Goal: Task Accomplishment & Management: Manage account settings

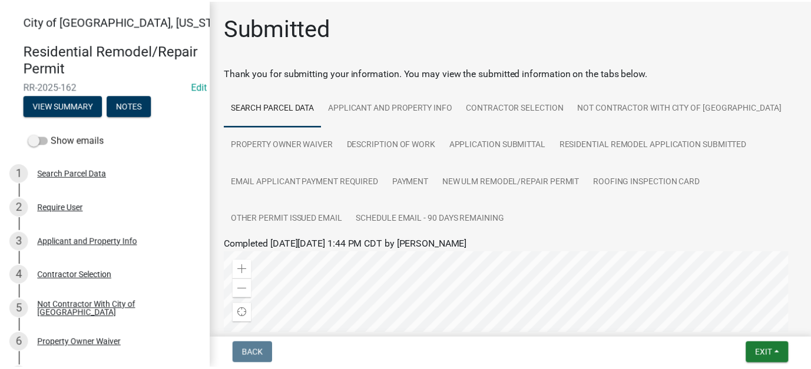
scroll to position [177, 0]
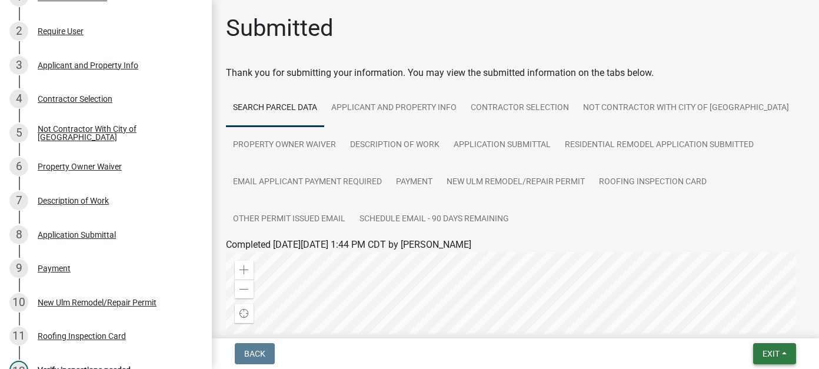
click at [758, 351] on button "Exit" at bounding box center [775, 353] width 43 height 21
click at [758, 324] on button "Save & Exit" at bounding box center [749, 323] width 94 height 28
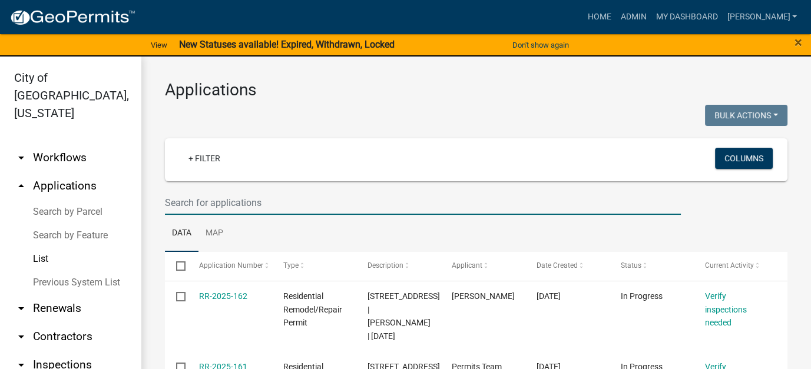
click at [299, 207] on input "text" at bounding box center [423, 203] width 516 height 24
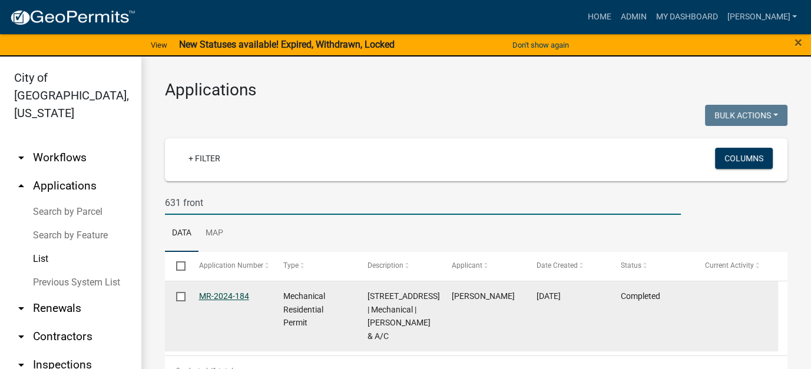
type input "631 front"
click at [228, 297] on link "MR-2024-184" at bounding box center [224, 295] width 50 height 9
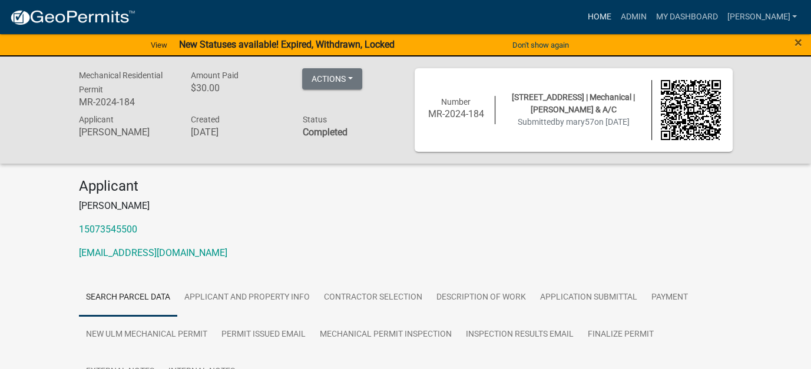
click at [615, 15] on link "Home" at bounding box center [598, 17] width 33 height 22
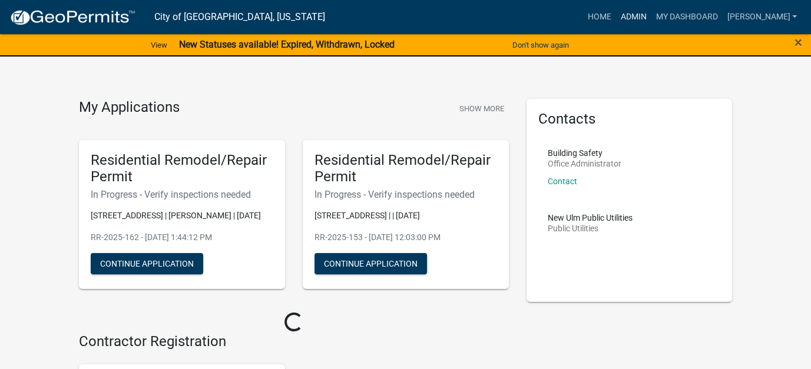
click at [650, 9] on link "Admin" at bounding box center [632, 17] width 35 height 22
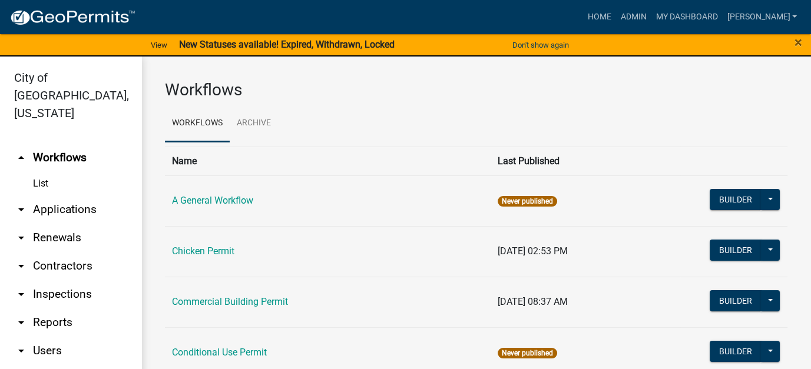
click at [81, 195] on link "arrow_drop_down Applications" at bounding box center [70, 209] width 141 height 28
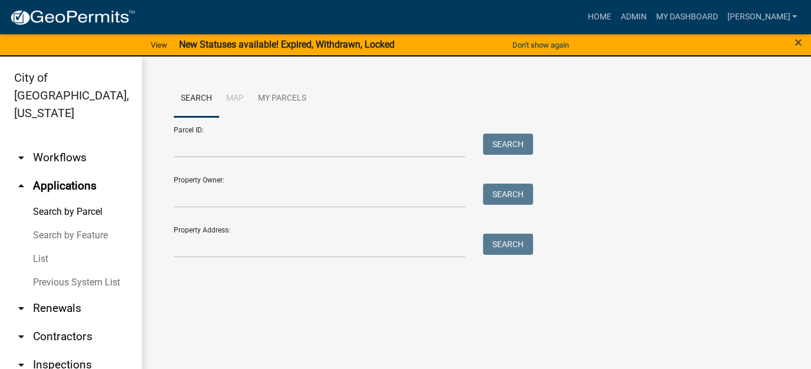
click at [47, 247] on link "List" at bounding box center [70, 259] width 141 height 24
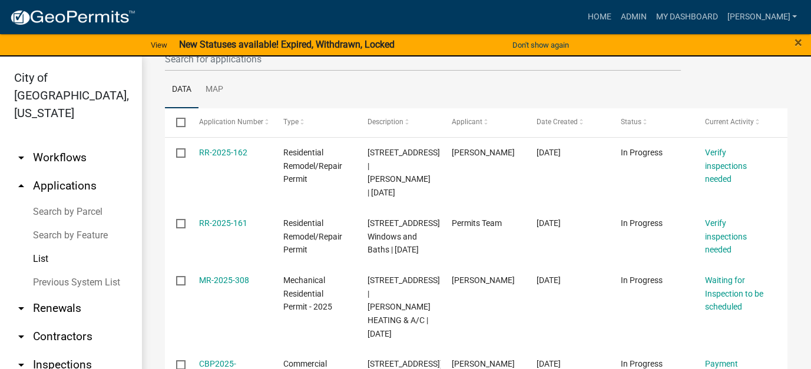
scroll to position [177, 0]
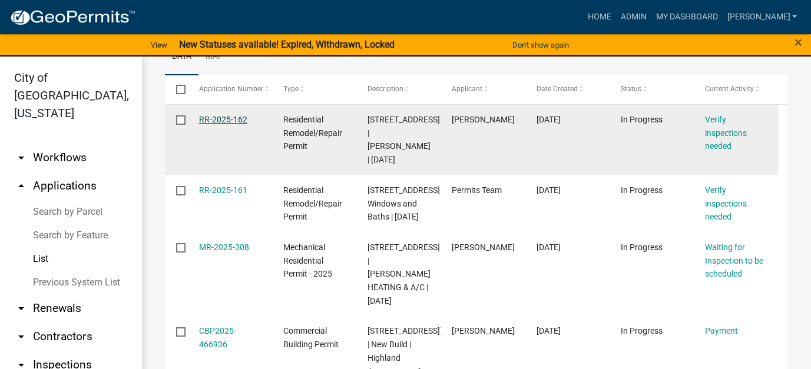
click at [206, 120] on link "RR-2025-162" at bounding box center [223, 119] width 48 height 9
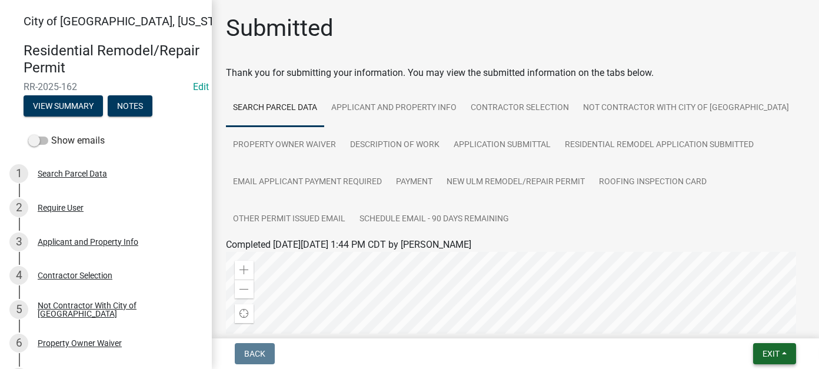
click at [776, 357] on span "Exit" at bounding box center [771, 353] width 17 height 9
click at [756, 321] on button "Save & Exit" at bounding box center [749, 323] width 94 height 28
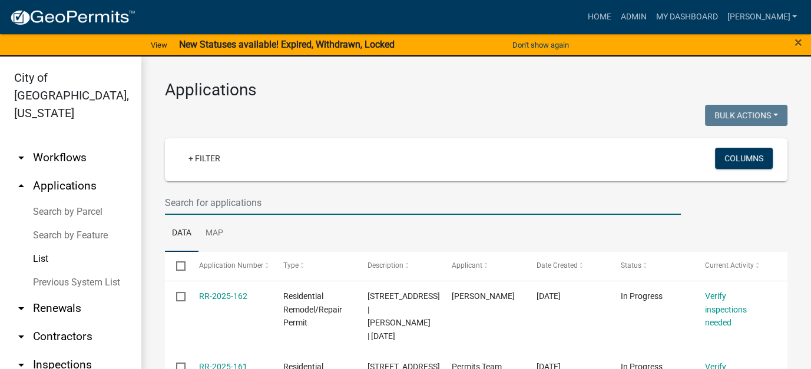
click at [233, 205] on input "text" at bounding box center [423, 203] width 516 height 24
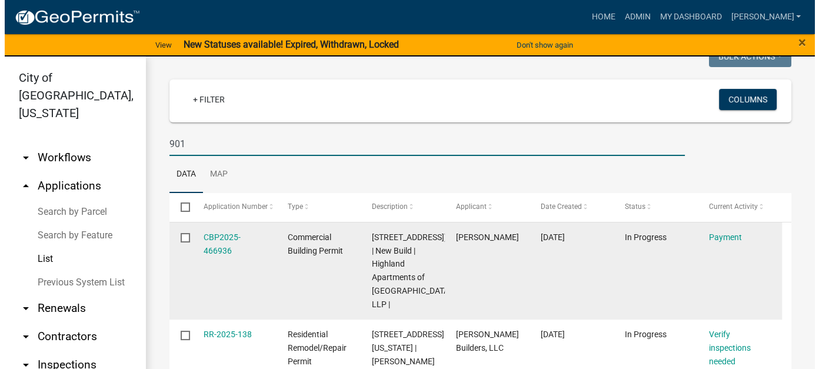
scroll to position [118, 0]
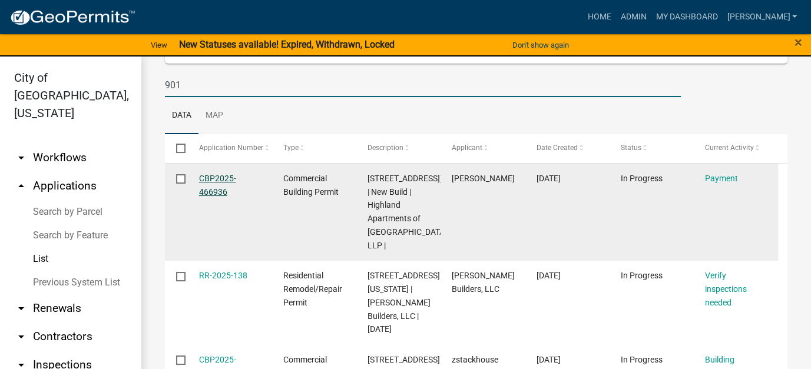
type input "901"
click at [218, 180] on link "CBP2025-466936" at bounding box center [217, 185] width 37 height 23
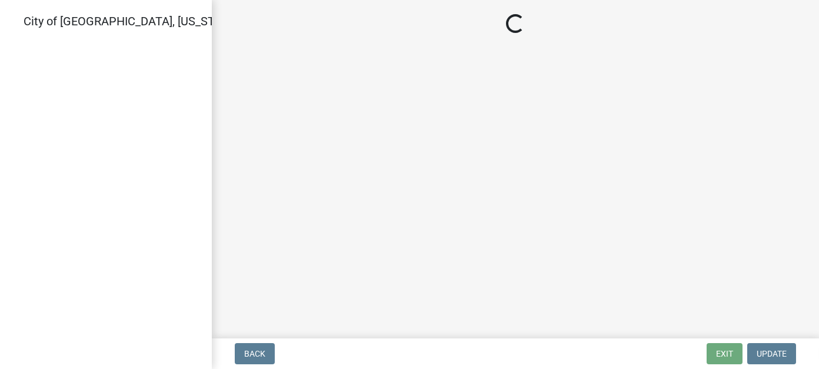
select select "3: 3"
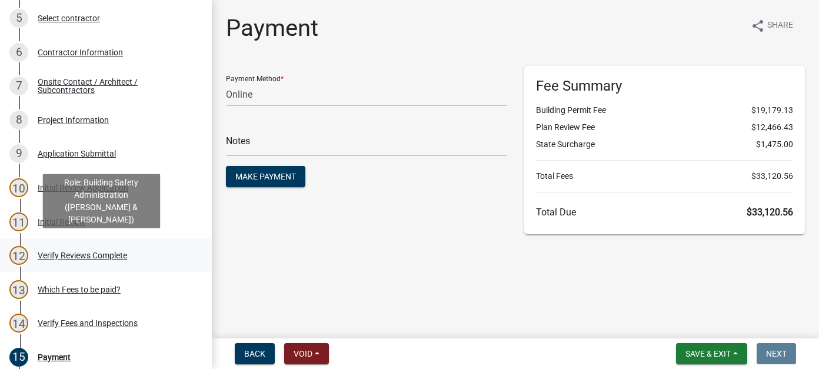
scroll to position [294, 0]
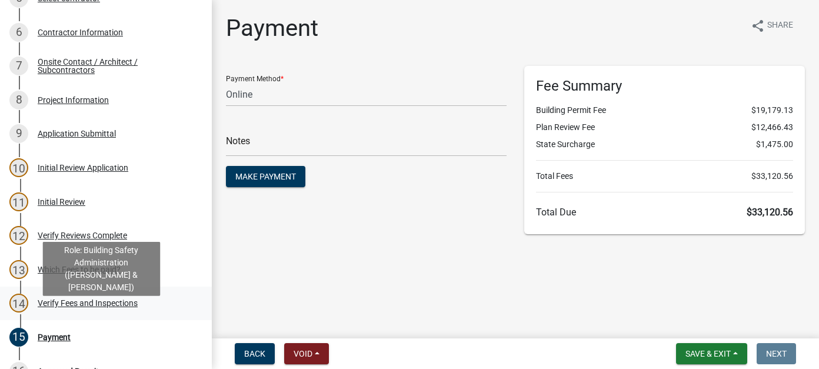
click at [63, 307] on div "Verify Fees and Inspections" at bounding box center [88, 303] width 100 height 8
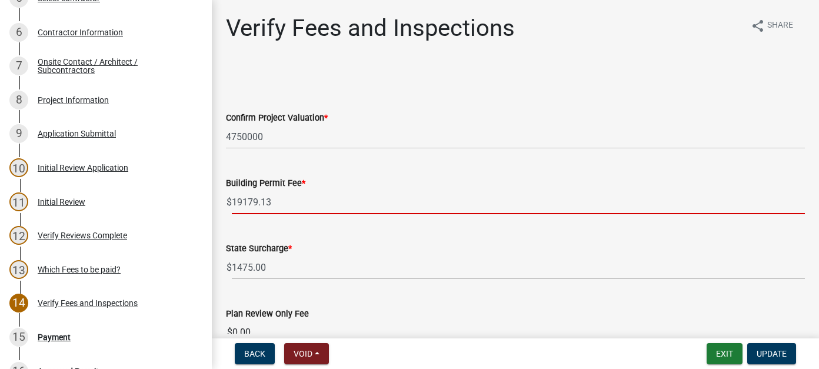
drag, startPoint x: 288, startPoint y: 204, endPoint x: 227, endPoint y: 201, distance: 60.7
click at [227, 201] on div "$ 19179.13" at bounding box center [515, 202] width 579 height 24
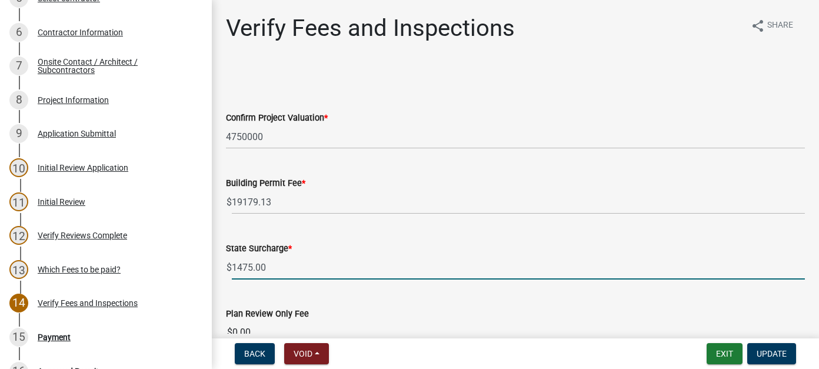
click at [281, 262] on input "1475.00" at bounding box center [518, 267] width 573 height 24
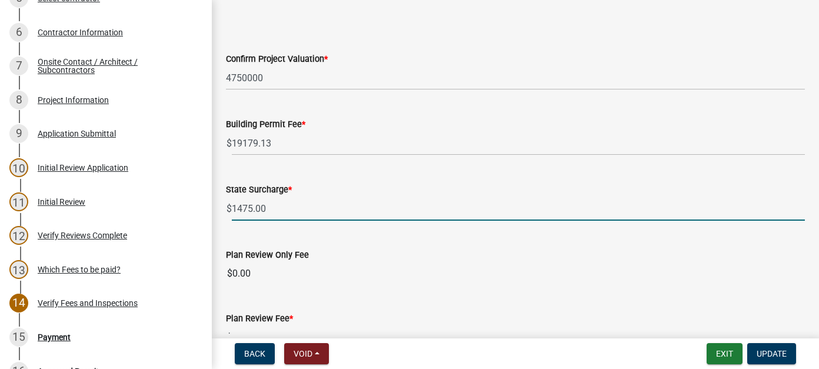
scroll to position [118, 0]
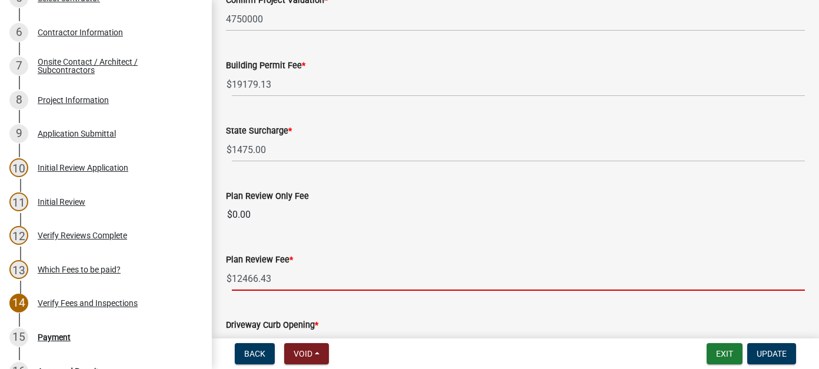
drag, startPoint x: 287, startPoint y: 277, endPoint x: 213, endPoint y: 275, distance: 74.2
type input "6233.22"
click at [333, 327] on div "Driveway Curb Opening *" at bounding box center [515, 325] width 579 height 14
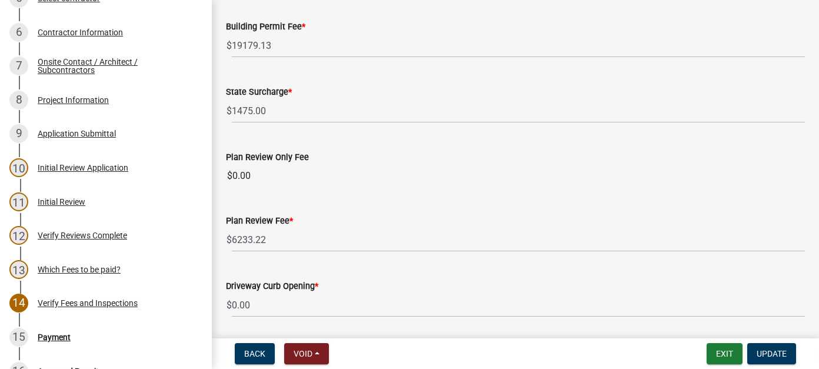
scroll to position [177, 0]
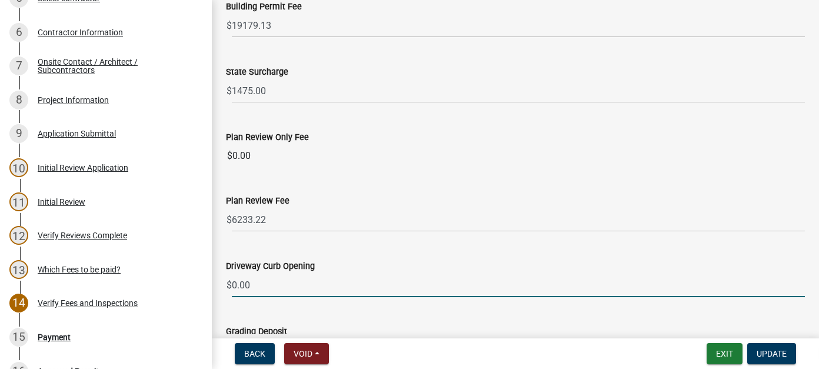
click at [261, 285] on input "0.00" at bounding box center [518, 285] width 573 height 24
click at [766, 358] on span "Update" at bounding box center [772, 353] width 30 height 9
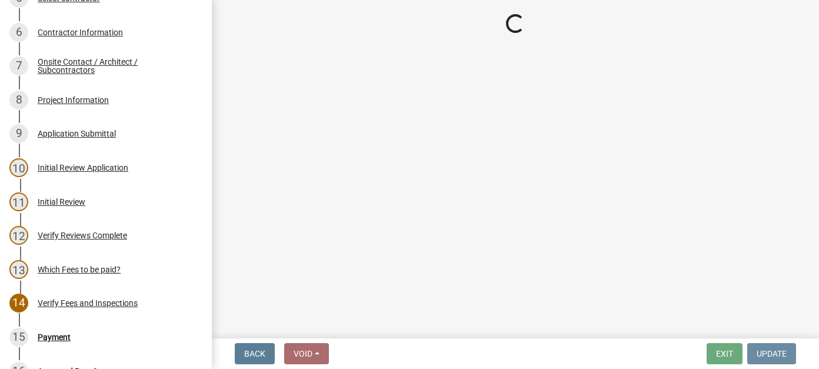
scroll to position [0, 0]
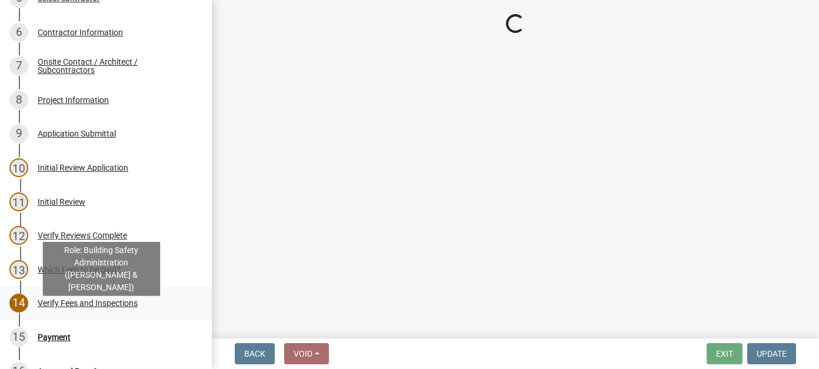
select select "3: 3"
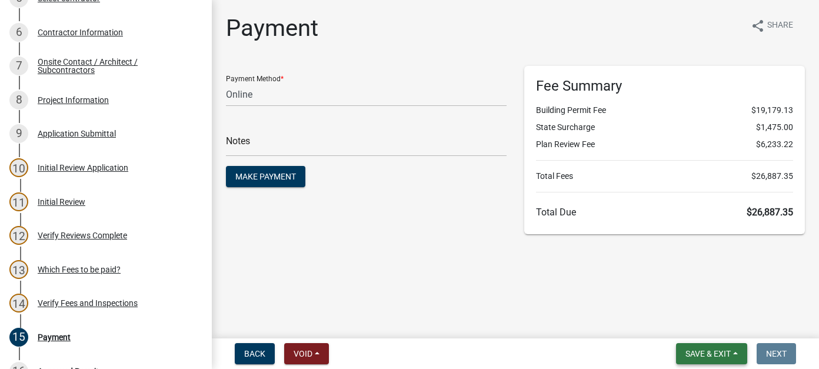
click at [715, 350] on span "Save & Exit" at bounding box center [708, 353] width 45 height 9
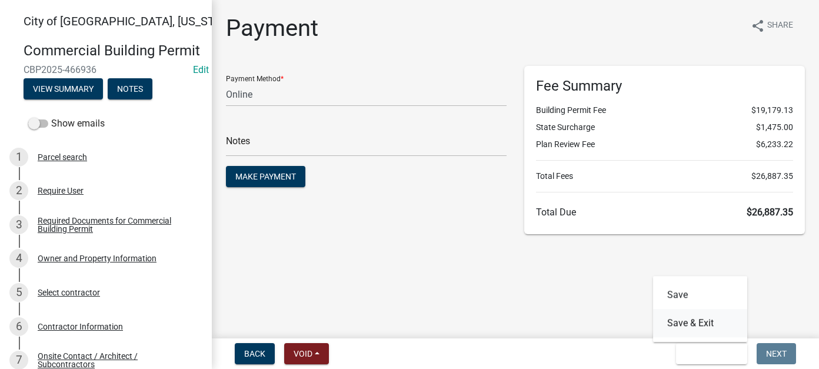
click at [693, 323] on button "Save & Exit" at bounding box center [700, 323] width 94 height 28
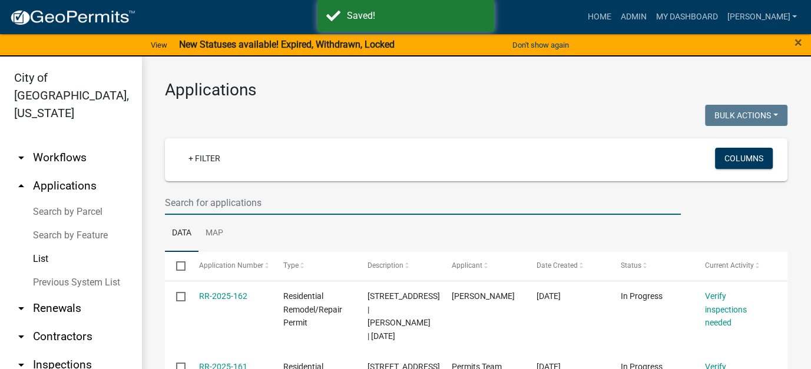
click at [246, 201] on input "text" at bounding box center [423, 203] width 516 height 24
type input "901"
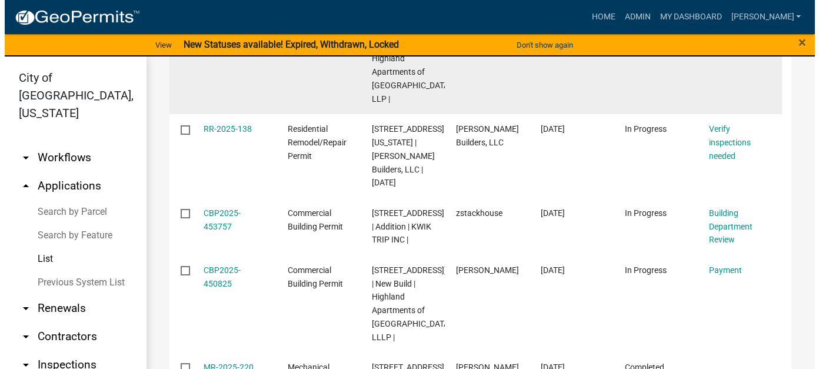
scroll to position [294, 0]
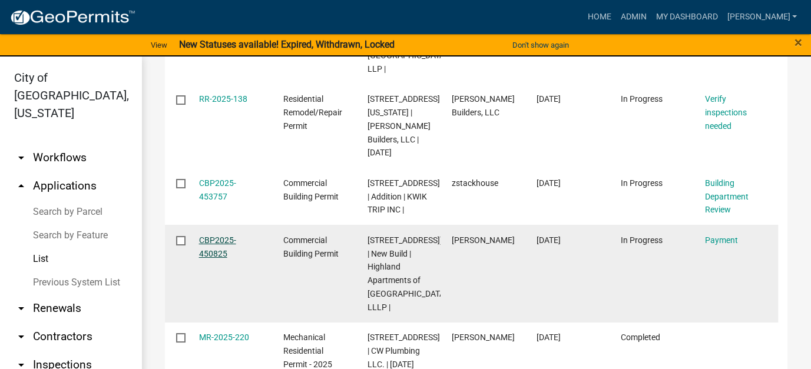
click at [217, 258] on link "CBP2025-450825" at bounding box center [217, 246] width 37 height 23
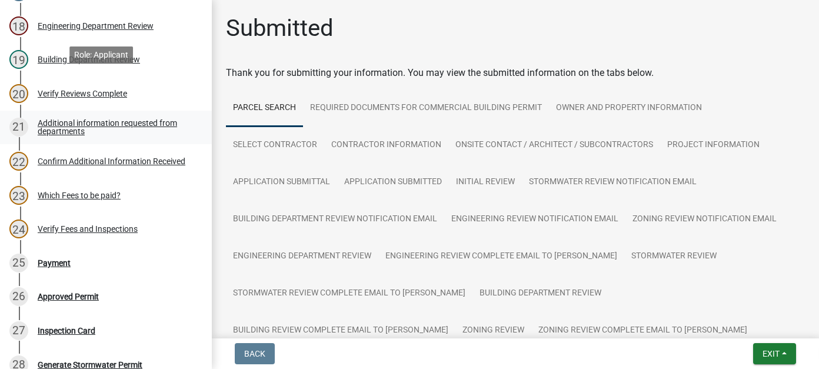
scroll to position [765, 0]
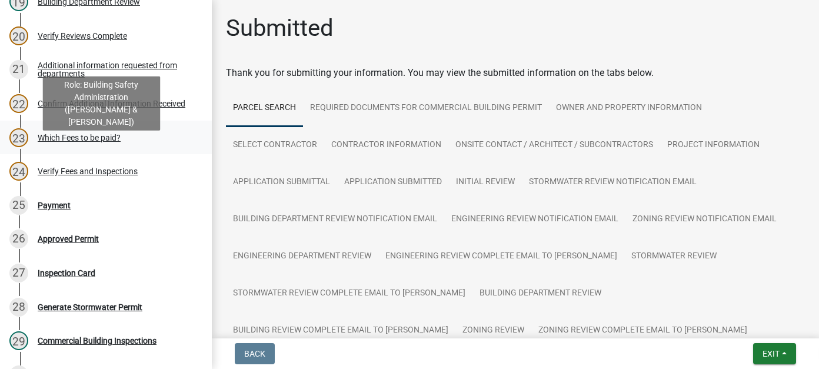
click at [62, 142] on div "Which Fees to be paid?" at bounding box center [79, 138] width 83 height 8
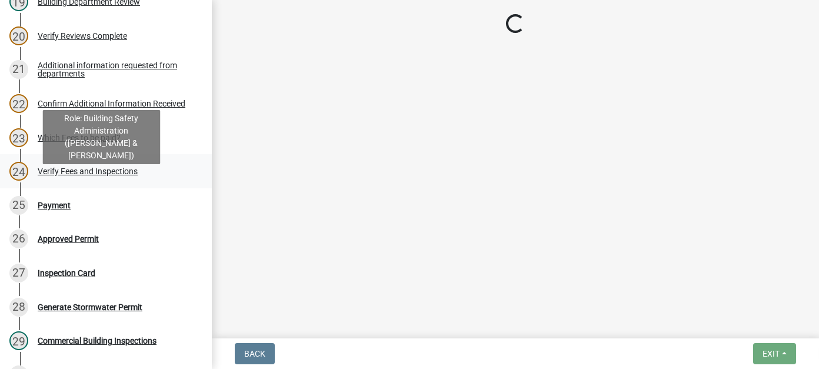
click at [71, 175] on div "Verify Fees and Inspections" at bounding box center [88, 171] width 100 height 8
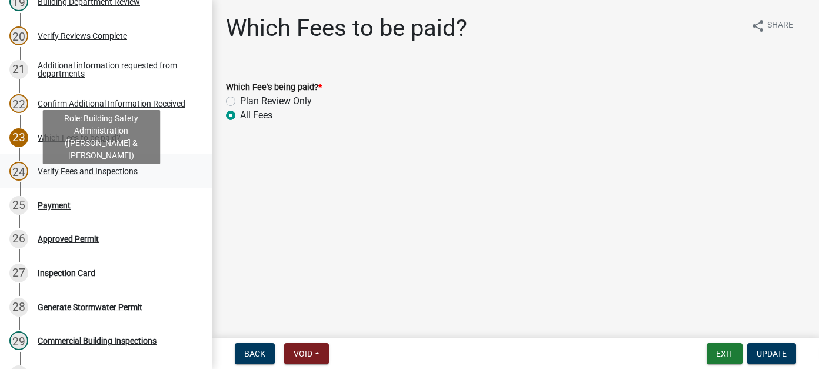
click at [71, 175] on div "Verify Fees and Inspections" at bounding box center [88, 171] width 100 height 8
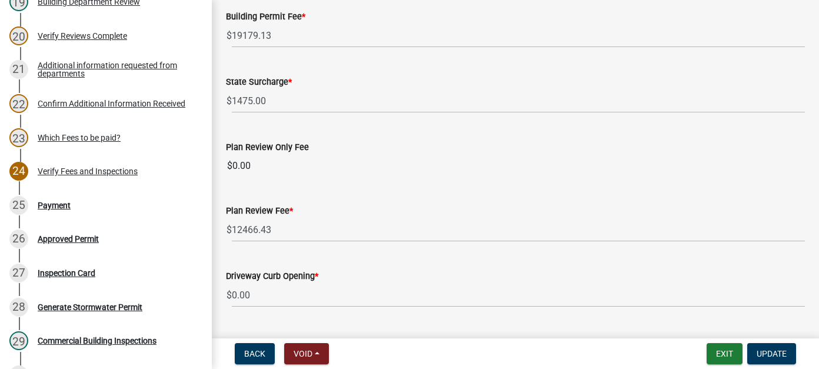
scroll to position [235, 0]
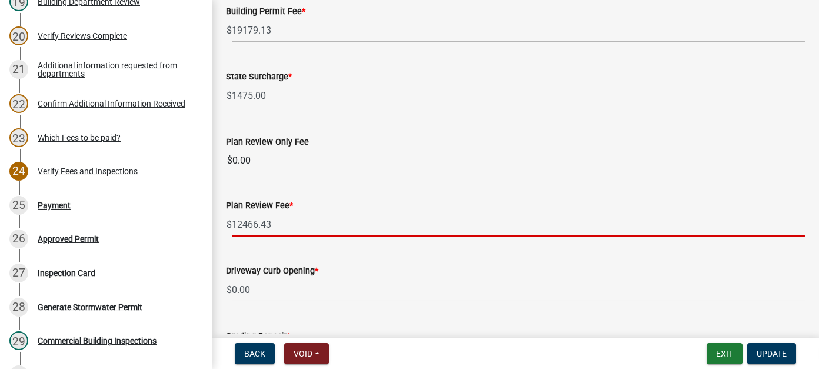
drag, startPoint x: 291, startPoint y: 222, endPoint x: 227, endPoint y: 220, distance: 64.8
click at [227, 220] on div "$ 12466.43" at bounding box center [515, 225] width 579 height 24
type input "6233.22"
click at [768, 354] on span "Update" at bounding box center [772, 353] width 30 height 9
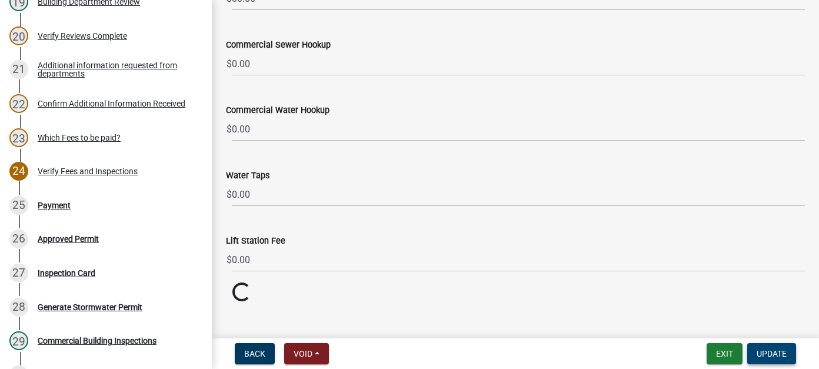
scroll to position [802, 0]
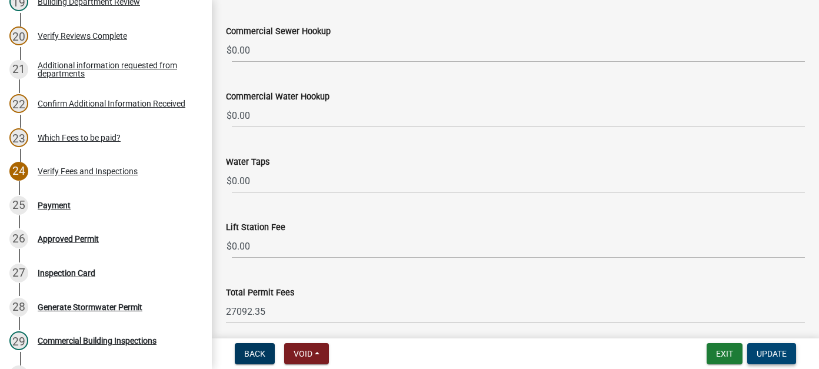
click at [764, 351] on span "Update" at bounding box center [772, 353] width 30 height 9
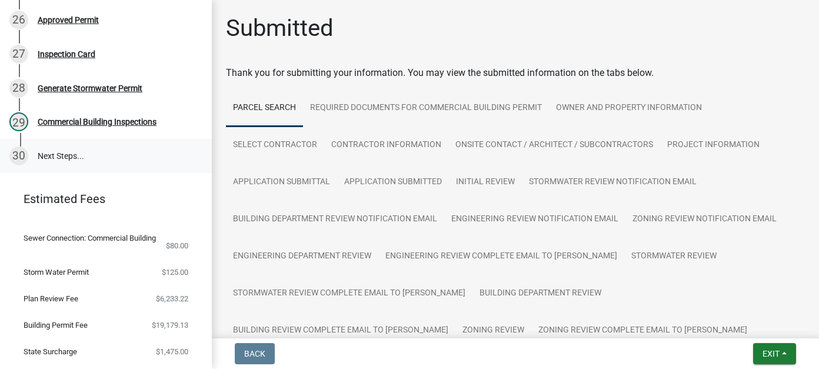
scroll to position [910, 0]
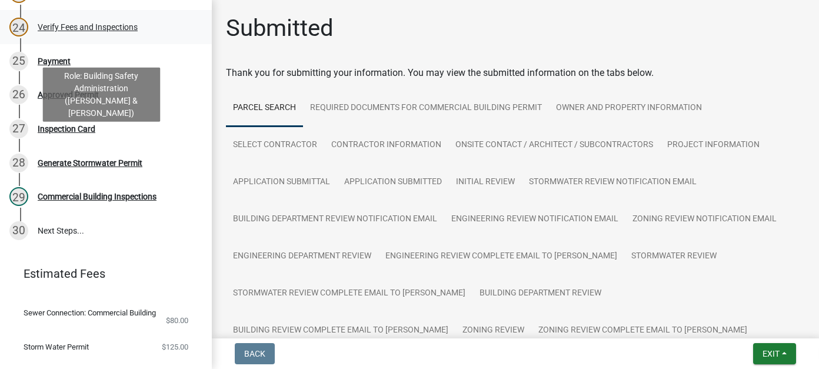
click at [71, 31] on div "Verify Fees and Inspections" at bounding box center [88, 27] width 100 height 8
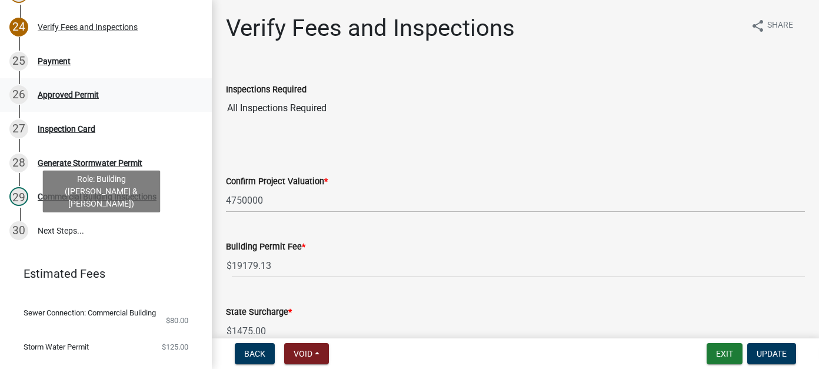
scroll to position [851, 0]
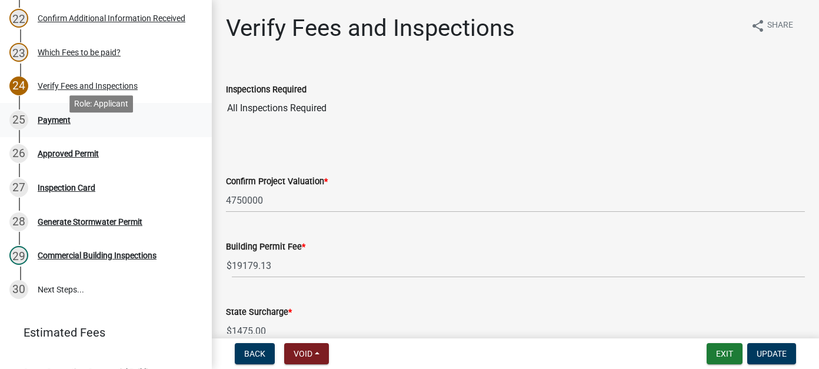
click at [52, 124] on div "Payment" at bounding box center [54, 120] width 33 height 8
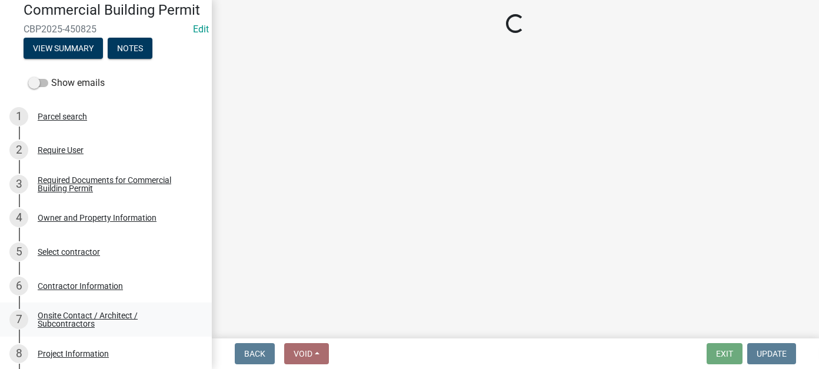
scroll to position [0, 0]
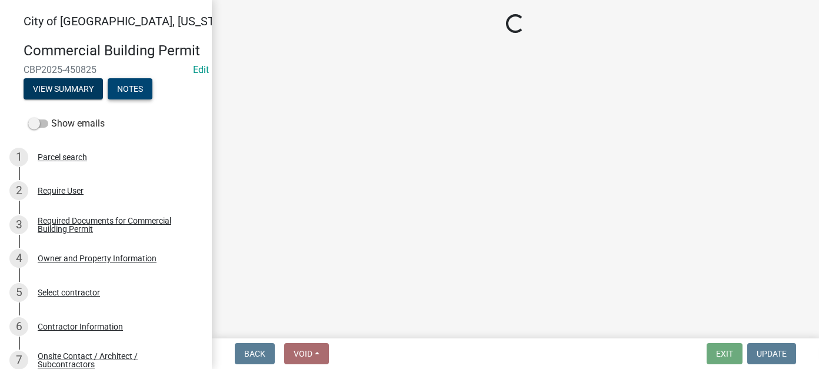
select select "3: 3"
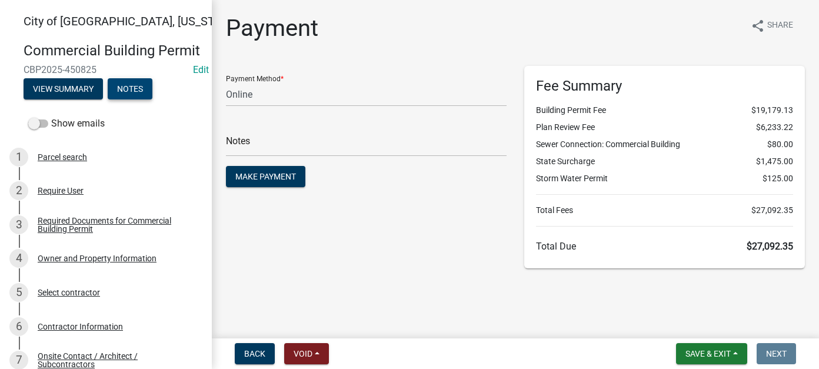
click at [131, 99] on button "Notes" at bounding box center [130, 88] width 45 height 21
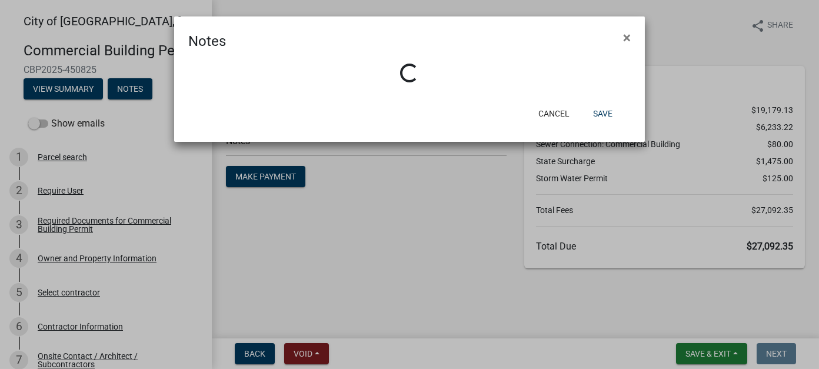
click at [72, 102] on ngb-modal-window "Notes × Loading... Cancel Save" at bounding box center [409, 184] width 819 height 369
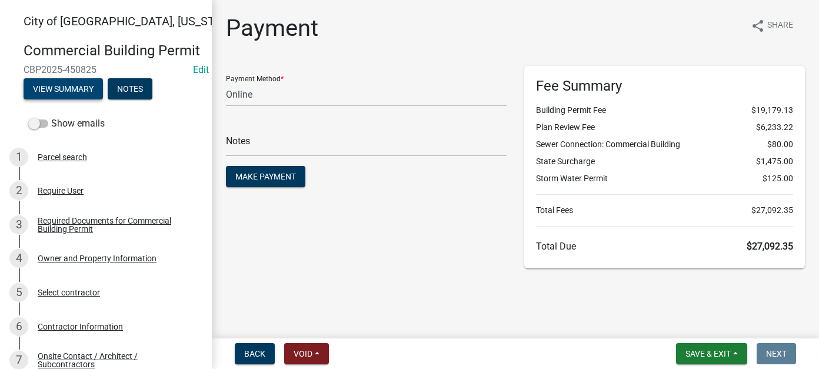
click at [72, 99] on button "View Summary" at bounding box center [63, 88] width 79 height 21
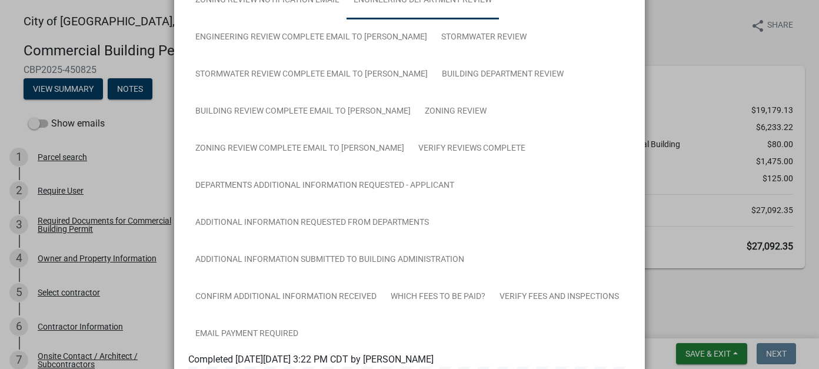
scroll to position [294, 0]
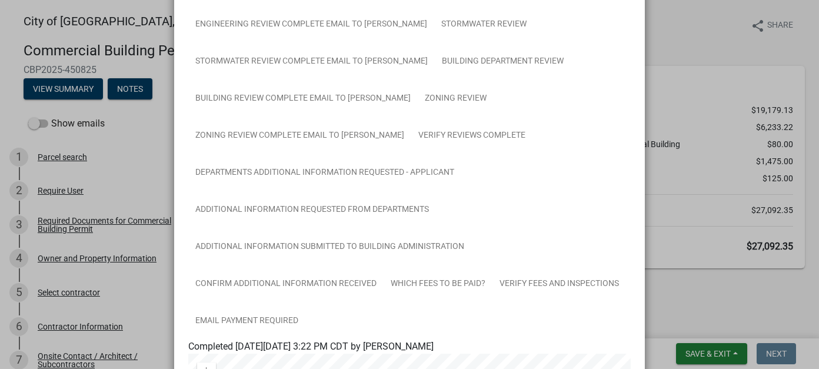
click at [45, 141] on ngb-modal-window "Summary × Printer Friendly Parcel search Required Documents for Commercial Buil…" at bounding box center [409, 184] width 819 height 369
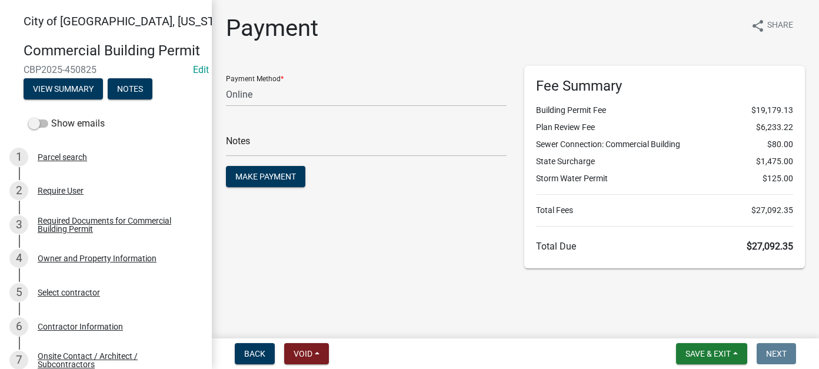
click at [45, 128] on span at bounding box center [38, 124] width 20 height 8
click at [51, 117] on input "Show emails" at bounding box center [51, 117] width 0 height 0
click at [56, 99] on button "View Summary" at bounding box center [63, 88] width 79 height 21
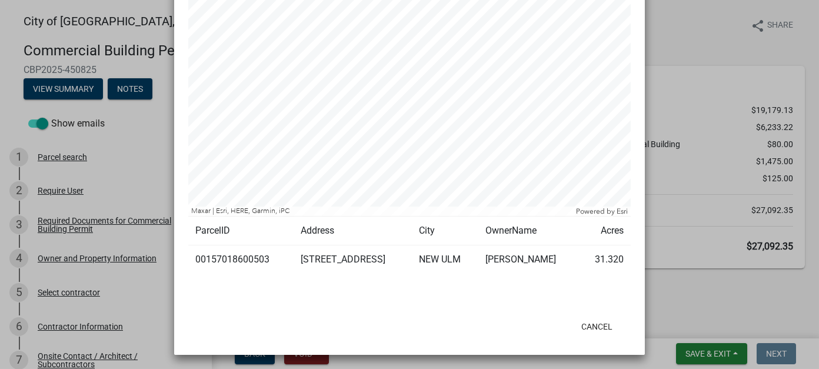
scroll to position [432, 0]
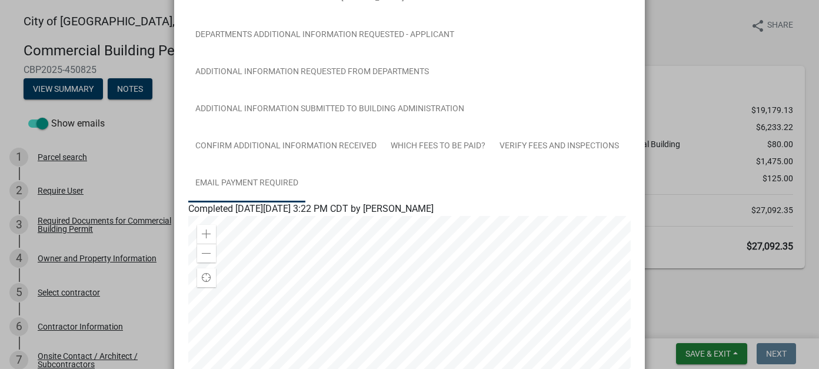
drag, startPoint x: 255, startPoint y: 180, endPoint x: 274, endPoint y: 173, distance: 19.4
click at [255, 180] on link "Email Payment Required" at bounding box center [246, 184] width 117 height 38
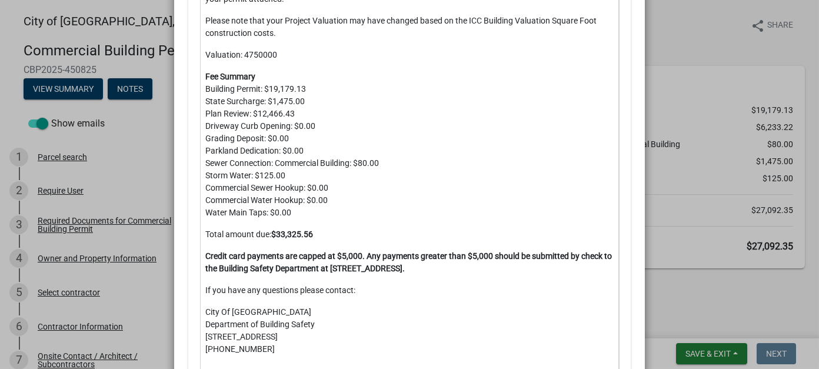
scroll to position [903, 0]
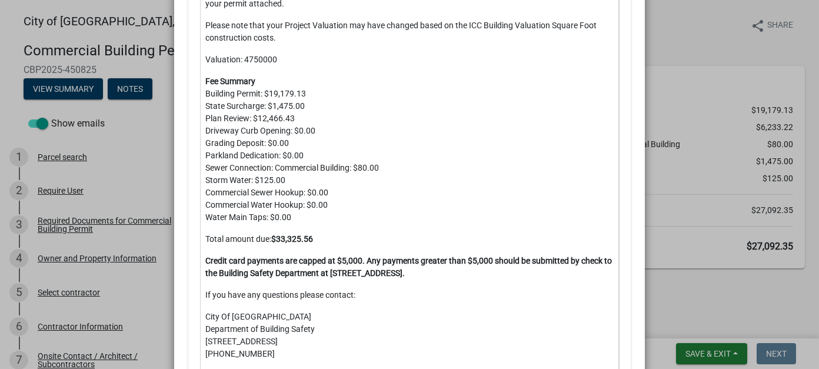
click at [350, 146] on p "Fee Summary Building Permit: $19,179.13 State Surcharge: $1,475.00 Plan Review:…" at bounding box center [409, 149] width 409 height 148
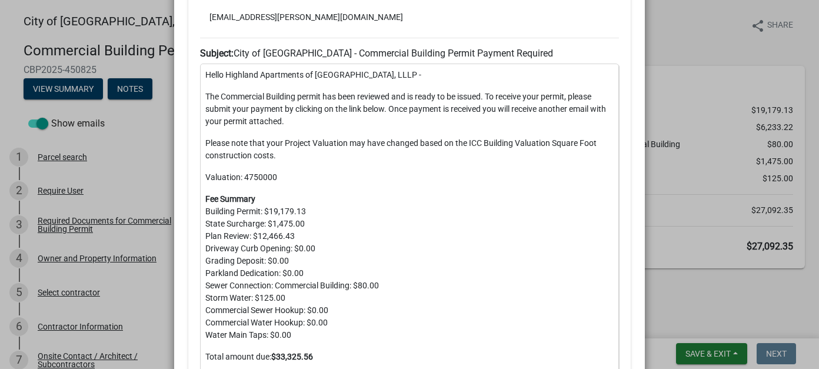
scroll to position [550, 0]
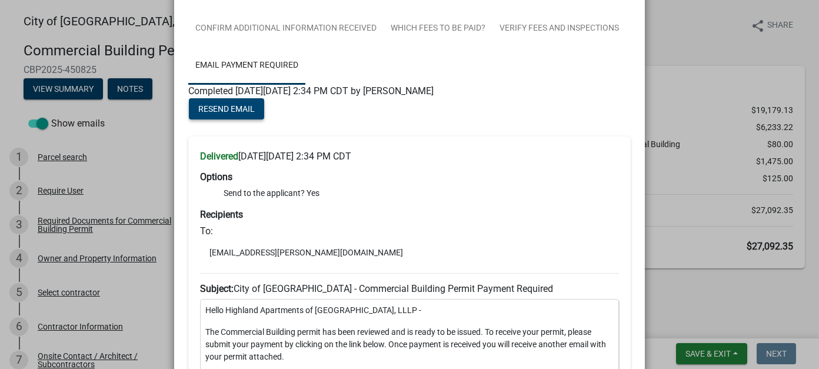
click at [225, 109] on span "Resend Email" at bounding box center [226, 108] width 57 height 9
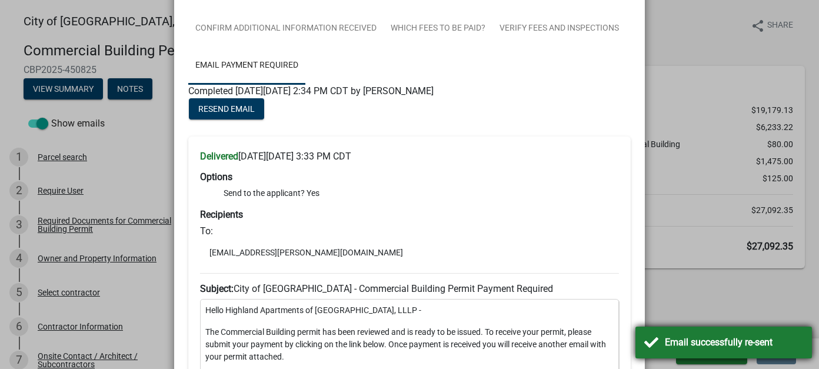
click at [728, 337] on div "Email successfully re-sent" at bounding box center [734, 343] width 138 height 14
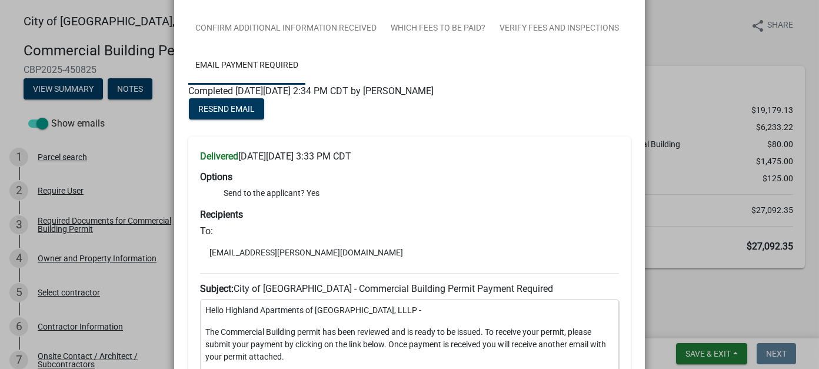
click at [658, 29] on ngb-modal-window "Summary × Printer Friendly Parcel search Required Documents for Commercial Buil…" at bounding box center [409, 184] width 819 height 369
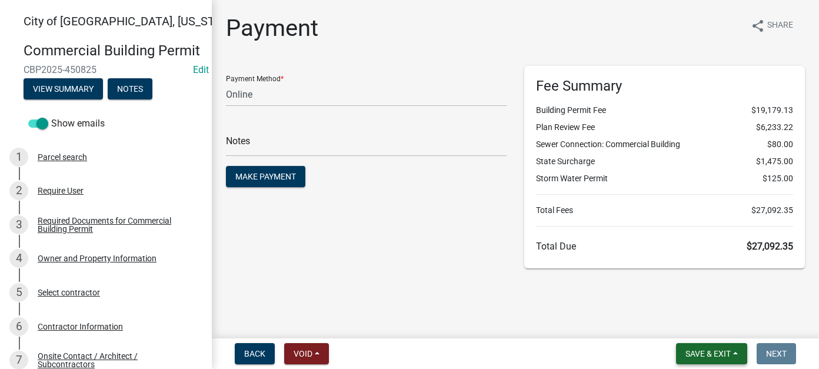
click at [714, 352] on span "Save & Exit" at bounding box center [708, 353] width 45 height 9
click at [693, 327] on button "Save & Exit" at bounding box center [700, 323] width 94 height 28
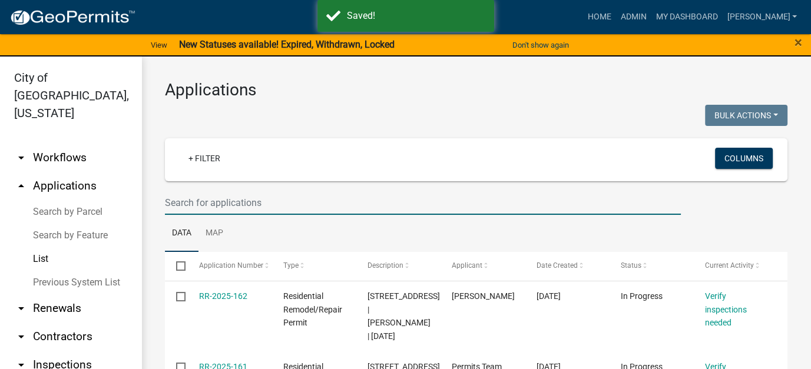
click at [297, 202] on input "text" at bounding box center [423, 203] width 516 height 24
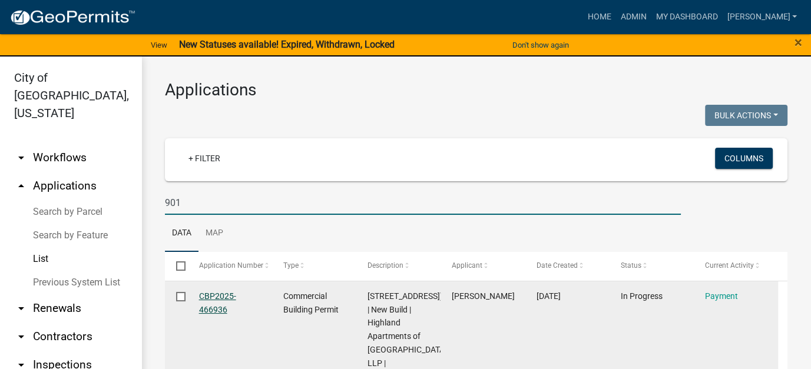
type input "901"
click at [210, 310] on link "CBP2025-466936" at bounding box center [217, 302] width 37 height 23
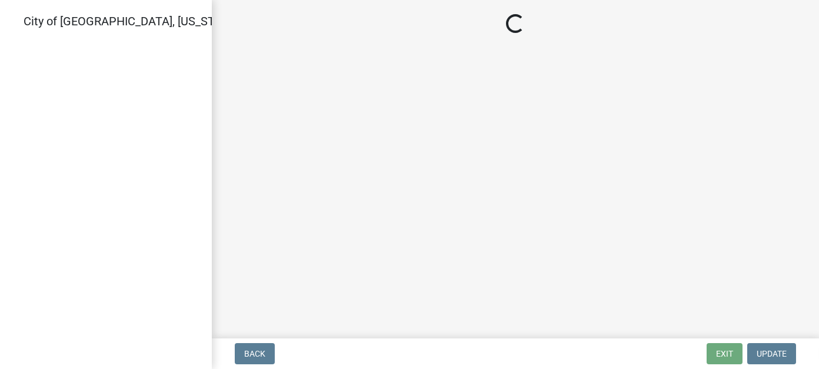
select select "3: 3"
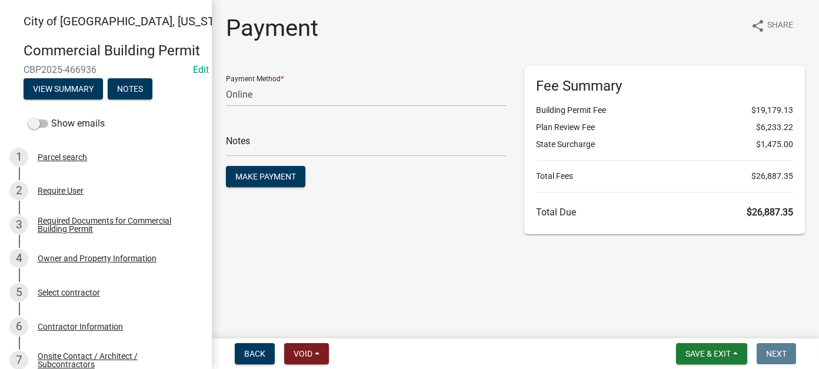
drag, startPoint x: 43, startPoint y: 139, endPoint x: 50, endPoint y: 123, distance: 17.4
click at [43, 128] on span at bounding box center [38, 124] width 20 height 8
click at [51, 117] on input "Show emails" at bounding box center [51, 117] width 0 height 0
click at [59, 99] on button "View Summary" at bounding box center [63, 88] width 79 height 21
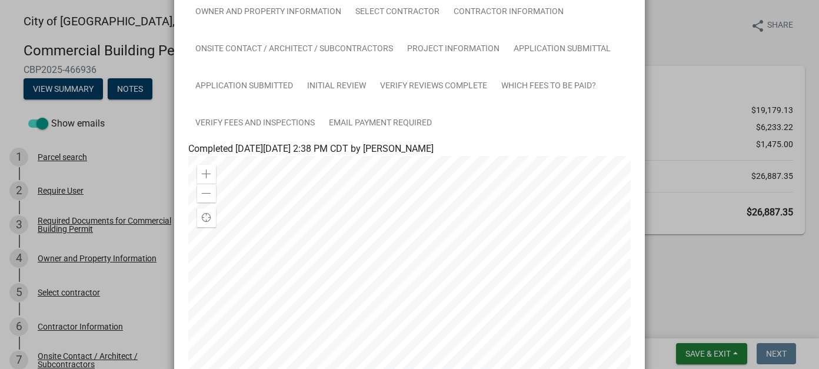
scroll to position [62, 0]
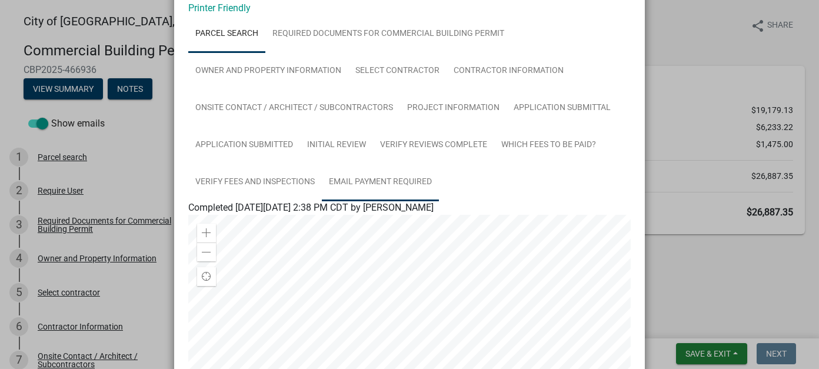
click at [356, 175] on link "Email Payment Required" at bounding box center [380, 183] width 117 height 38
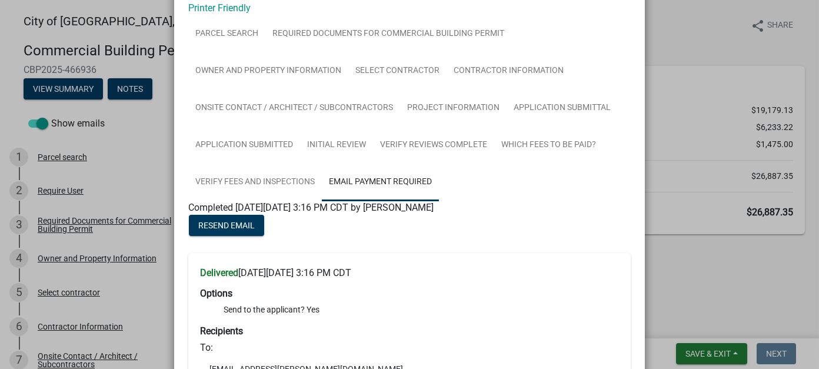
scroll to position [121, 0]
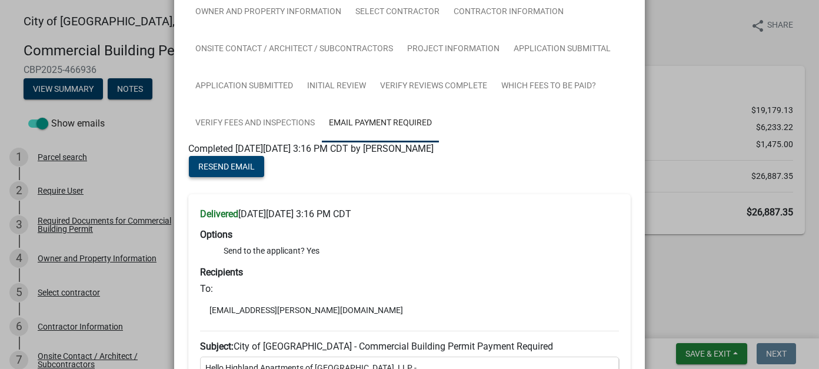
click at [230, 162] on span "Resend Email" at bounding box center [226, 166] width 57 height 9
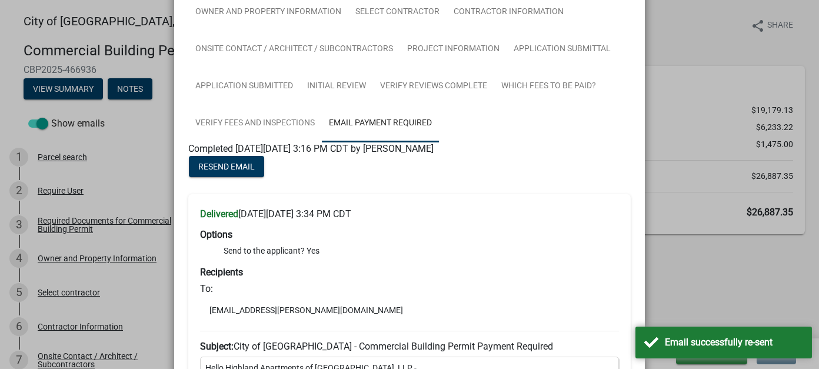
scroll to position [0, 0]
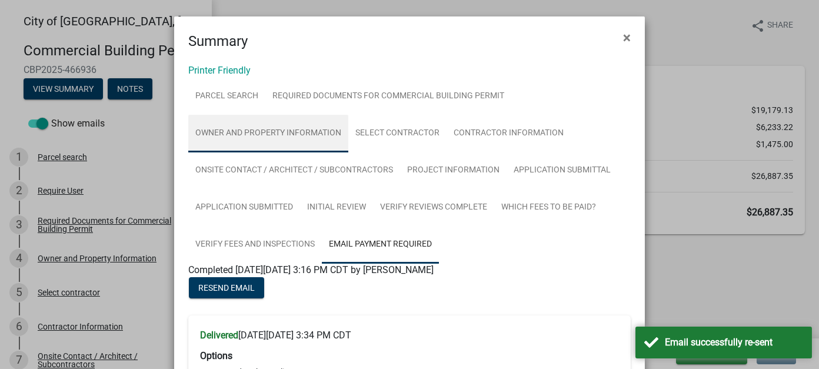
click at [235, 138] on link "Owner and Property Information" at bounding box center [268, 134] width 160 height 38
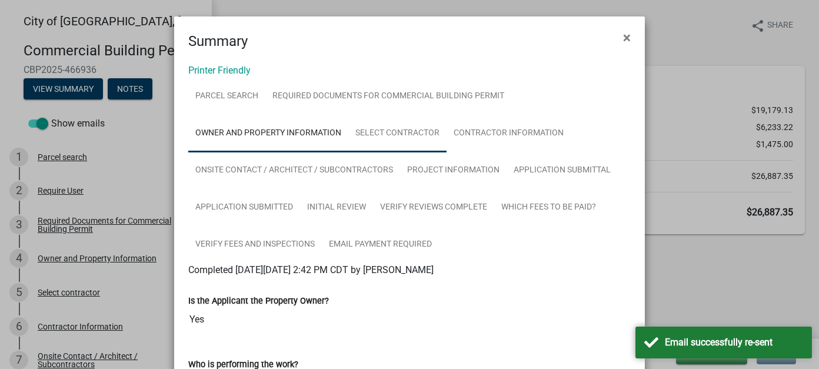
click at [397, 133] on link "Select contractor" at bounding box center [397, 134] width 98 height 38
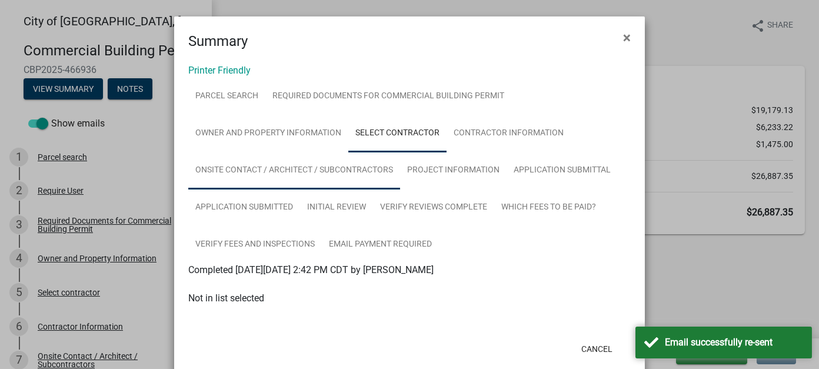
scroll to position [24, 0]
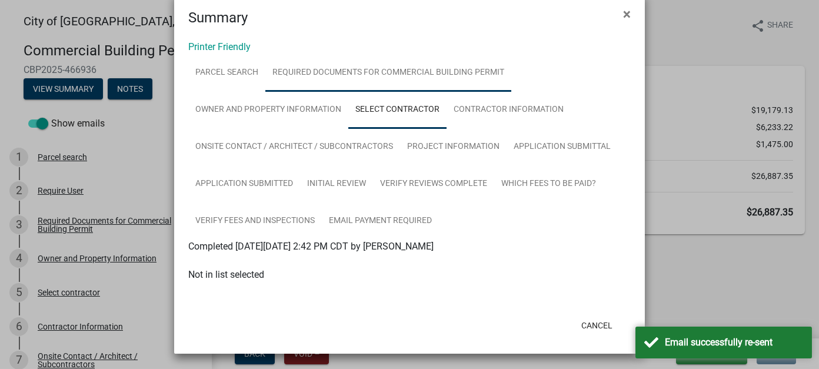
click at [340, 74] on link "Required Documents for Commercial Building Permit" at bounding box center [388, 73] width 246 height 38
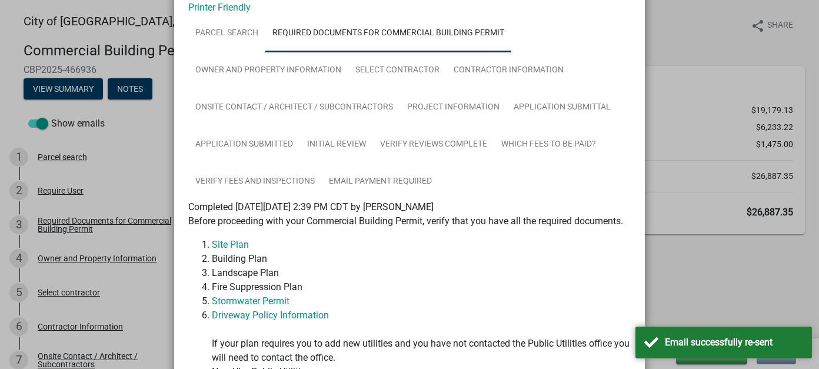
scroll to position [82, 0]
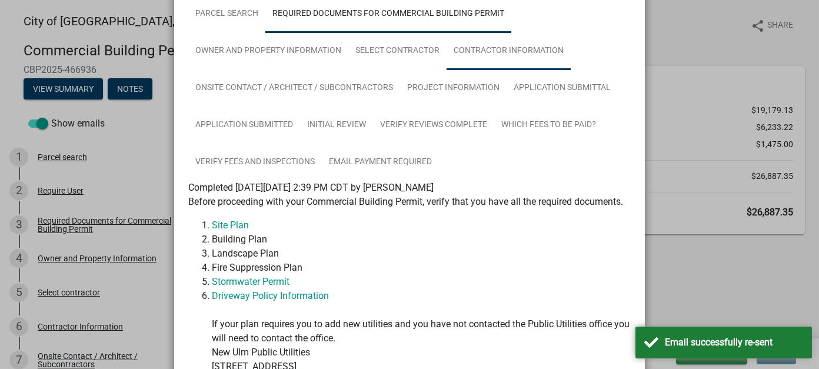
click at [489, 52] on link "Contractor Information" at bounding box center [509, 51] width 124 height 38
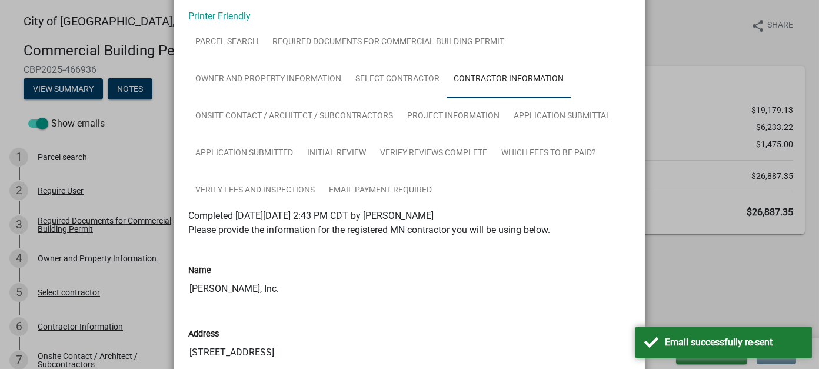
scroll to position [0, 0]
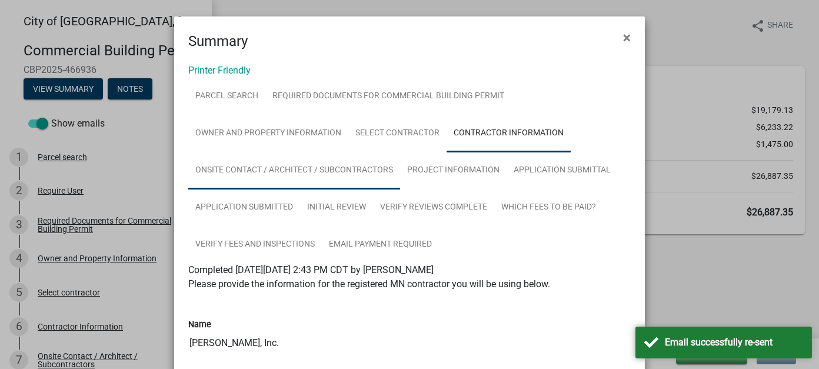
click at [230, 168] on link "Onsite Contact / Architect / Subcontractors" at bounding box center [294, 171] width 212 height 38
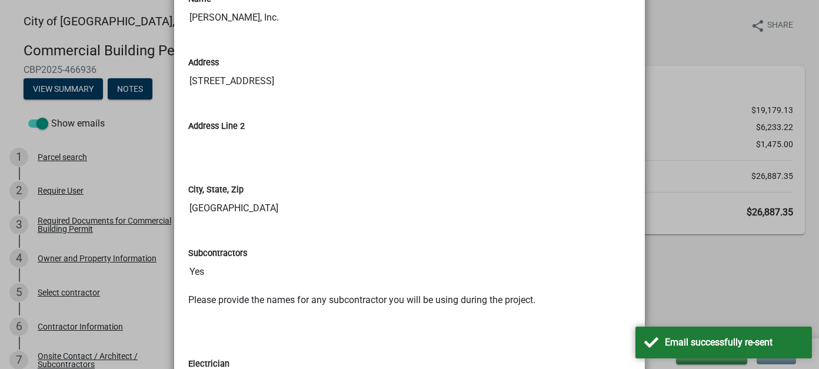
scroll to position [59, 0]
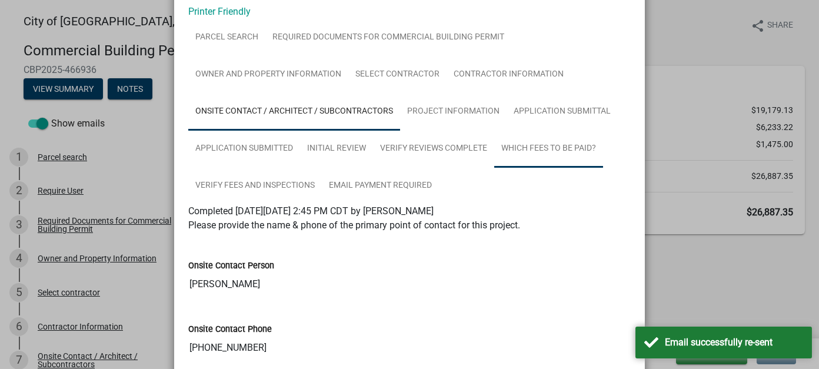
click at [562, 149] on link "Which Fees to be paid?" at bounding box center [548, 149] width 109 height 38
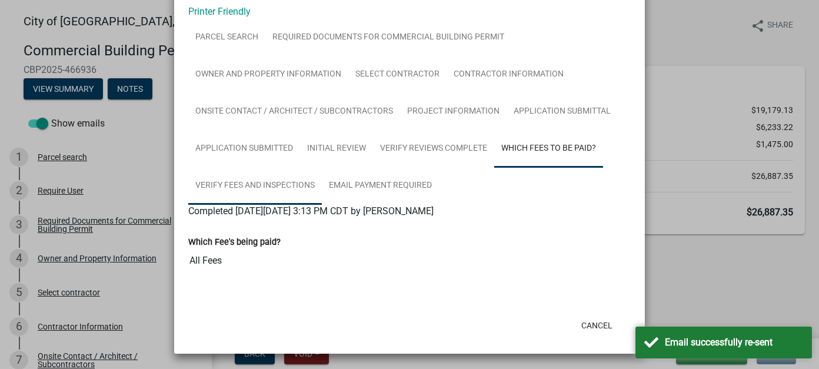
click at [251, 185] on link "Verify Fees and Inspections" at bounding box center [255, 186] width 134 height 38
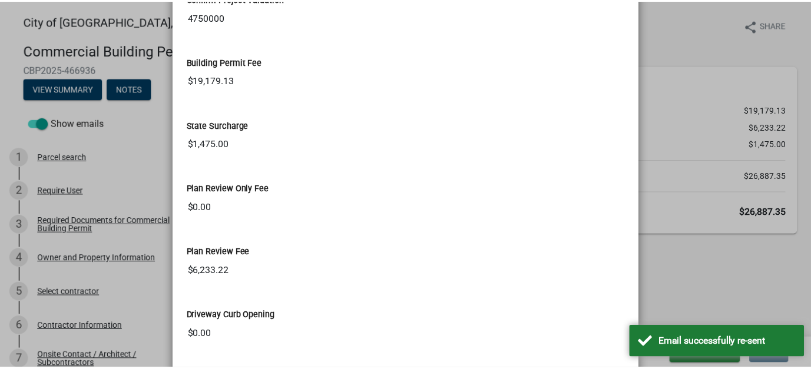
scroll to position [412, 0]
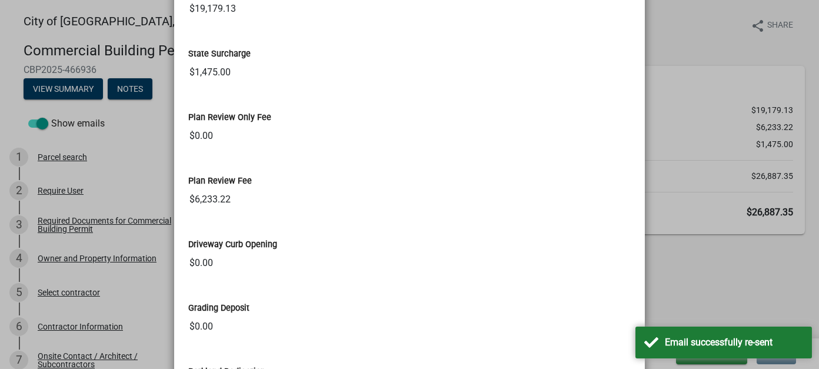
click at [708, 140] on ngb-modal-window "Summary × Printer Friendly Parcel search Required Documents for Commercial Buil…" at bounding box center [409, 184] width 819 height 369
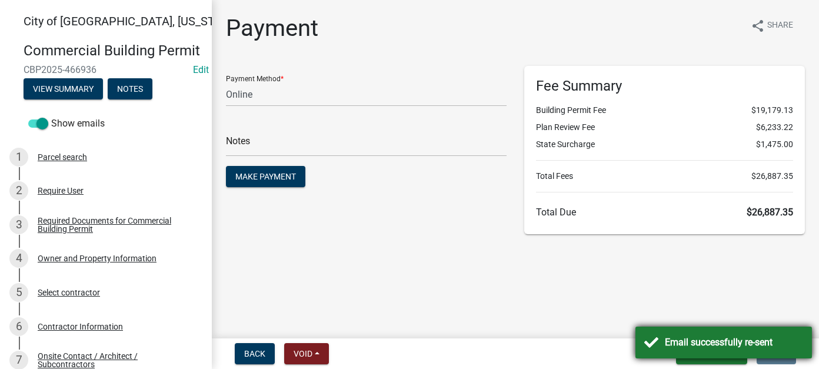
click at [698, 346] on div "Email successfully re-sent" at bounding box center [734, 343] width 138 height 14
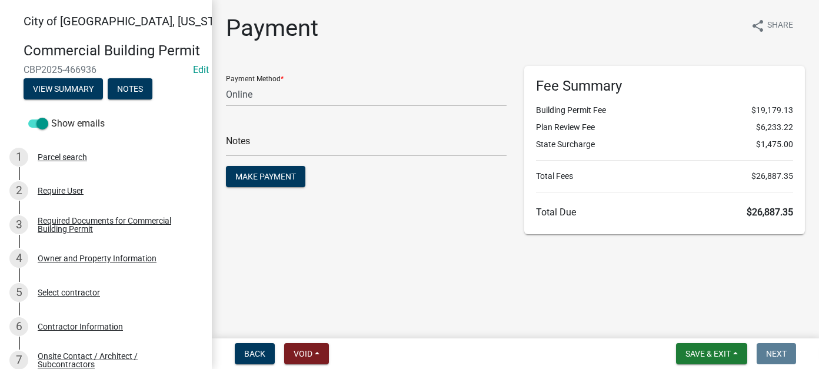
click at [457, 59] on div "Payment share Share Payment Method * Credit Card POS Check Cash Online Notes Ma…" at bounding box center [515, 129] width 597 height 231
click at [716, 356] on span "Save & Exit" at bounding box center [708, 353] width 45 height 9
click at [708, 324] on button "Save & Exit" at bounding box center [700, 323] width 94 height 28
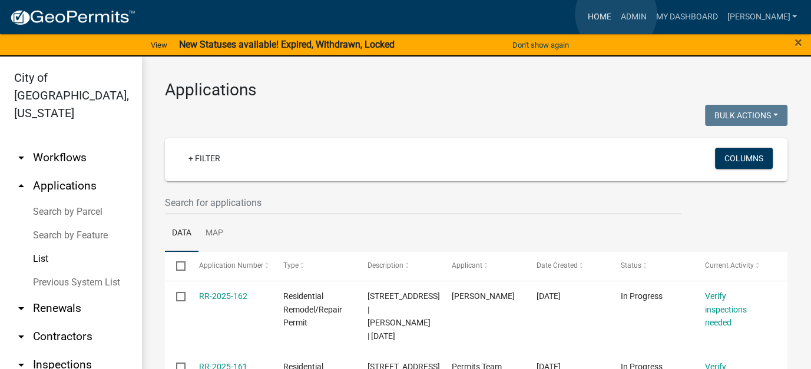
click at [615, 14] on link "Home" at bounding box center [598, 17] width 33 height 22
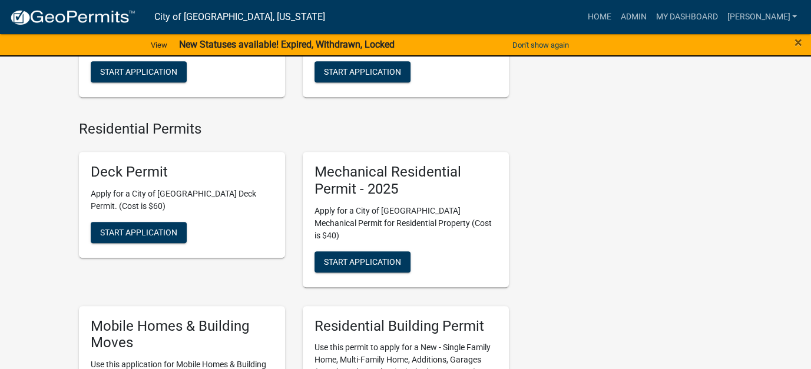
scroll to position [648, 0]
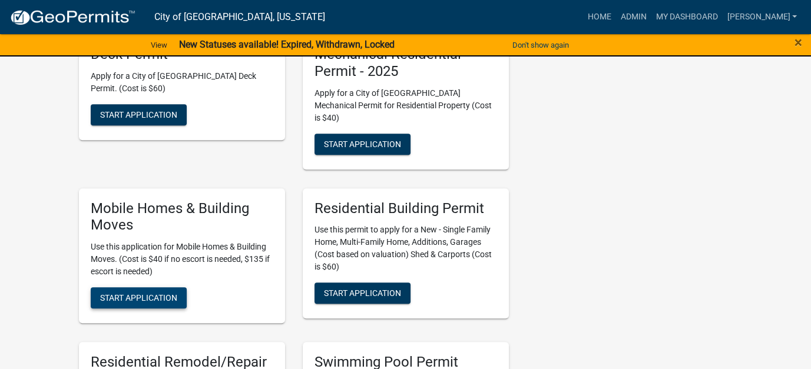
click at [142, 293] on span "Start Application" at bounding box center [138, 297] width 77 height 9
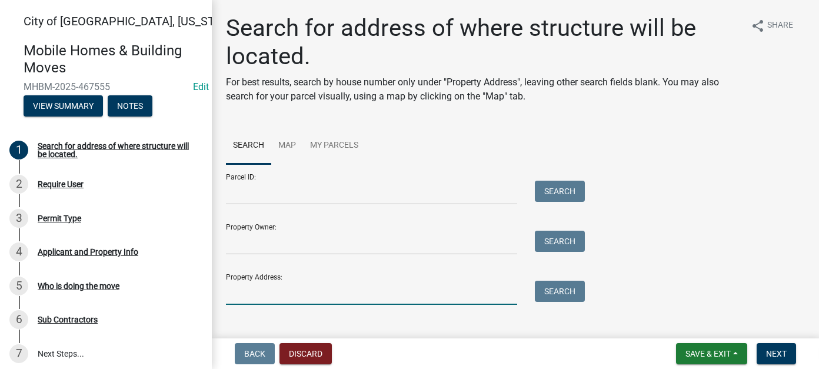
click at [266, 294] on input "Property Address:" at bounding box center [371, 293] width 291 height 24
type input "1211"
click at [554, 291] on button "Search" at bounding box center [560, 291] width 50 height 21
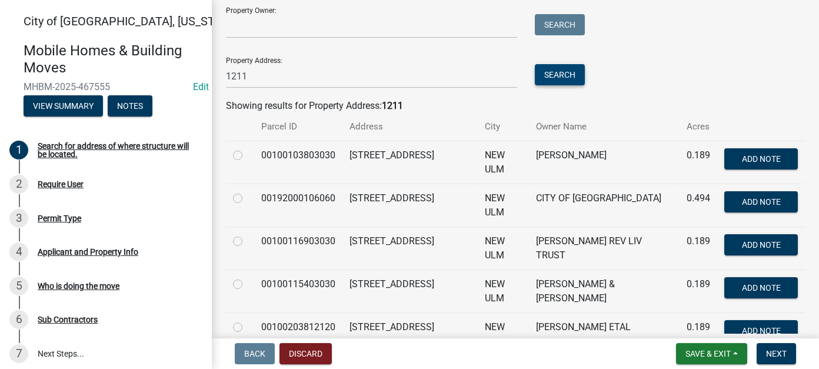
scroll to position [235, 0]
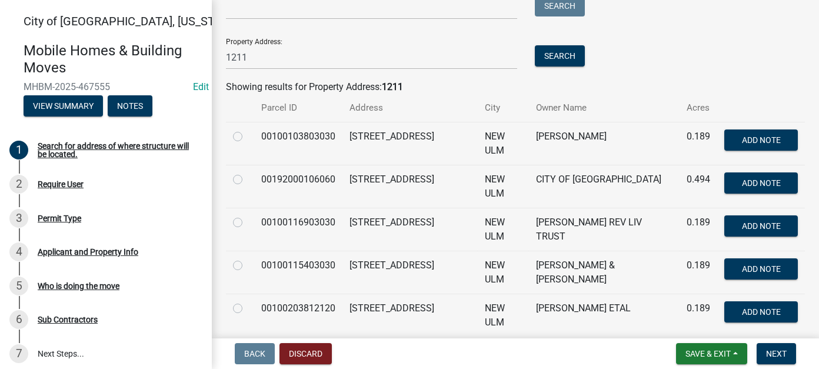
click at [247, 172] on label at bounding box center [247, 172] width 0 height 0
click at [247, 177] on input "radio" at bounding box center [251, 176] width 8 height 8
radio input "true"
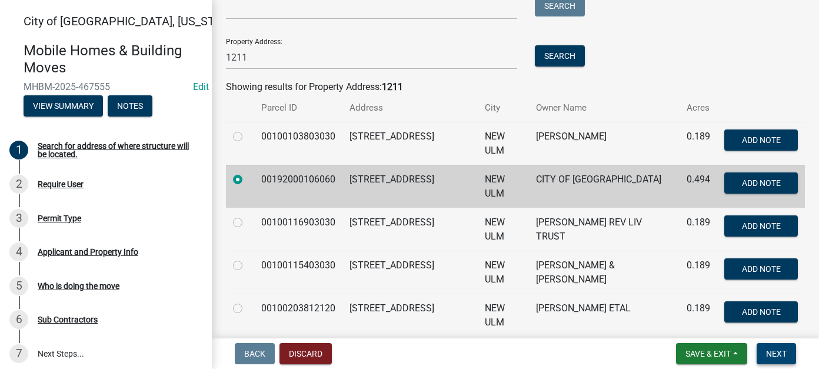
click at [768, 350] on span "Next" at bounding box center [776, 353] width 21 height 9
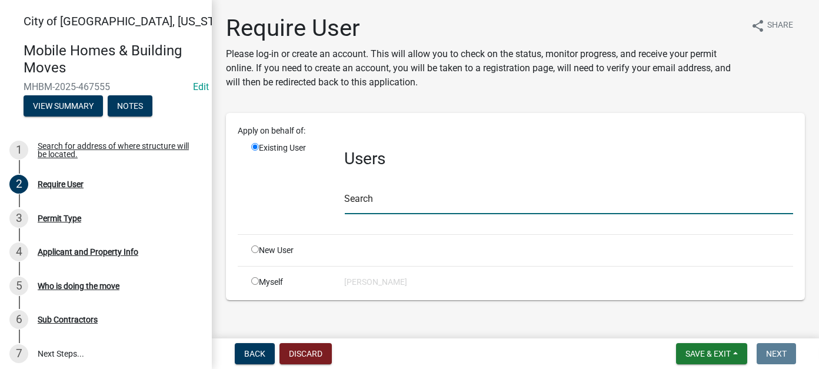
click at [348, 203] on input "text" at bounding box center [569, 202] width 449 height 24
type input "f"
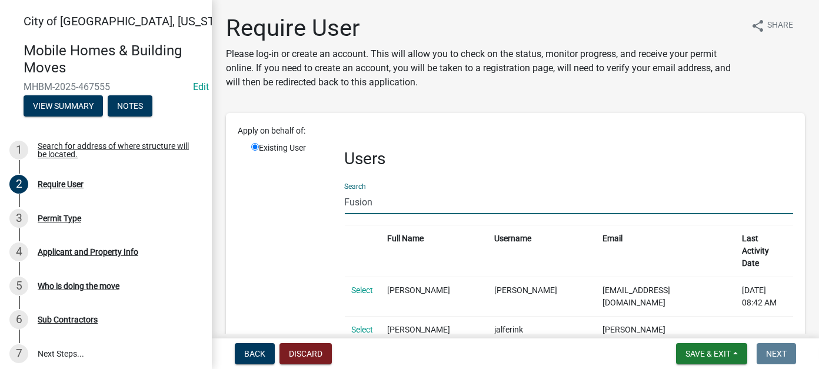
drag, startPoint x: 381, startPoint y: 204, endPoint x: 251, endPoint y: 189, distance: 131.0
click at [251, 189] on div "Existing User Users Search Fusion Full Name Username Email Last Activity Date S…" at bounding box center [523, 338] width 560 height 393
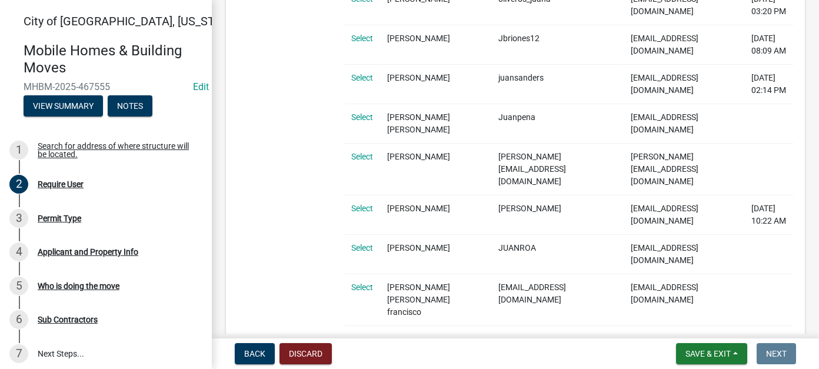
scroll to position [1177, 0]
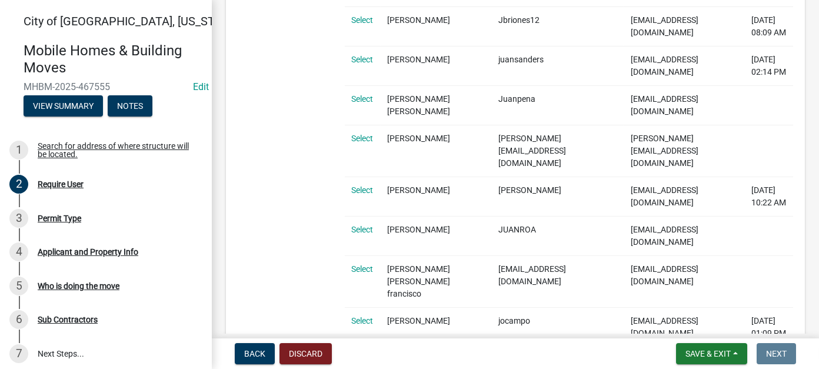
type input "Juan"
drag, startPoint x: 384, startPoint y: 204, endPoint x: 682, endPoint y: 203, distance: 298.5
click at [682, 307] on tr "Select juan M Ocampo jocampo ocampo80@hotmail.com 07/01/2025 01:09 PM" at bounding box center [569, 326] width 449 height 39
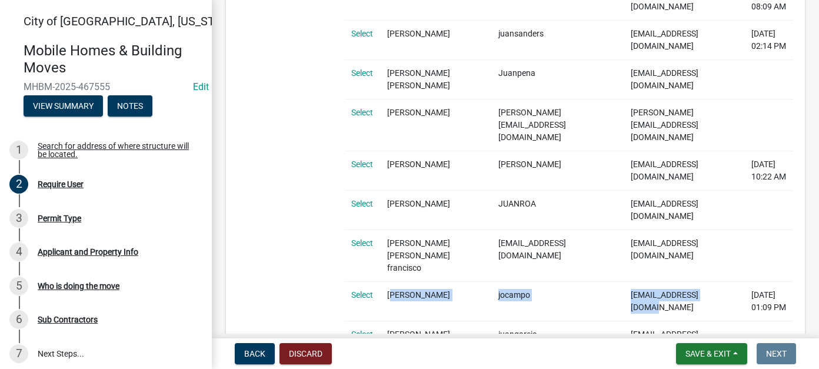
scroll to position [1236, 0]
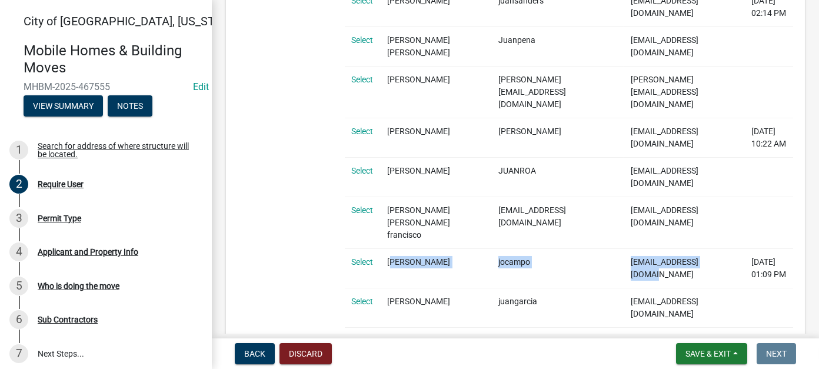
copy tr "juan M Ocampo jocampo ocampo80@hotmail.com"
click at [322, 347] on button "Discard" at bounding box center [306, 353] width 52 height 21
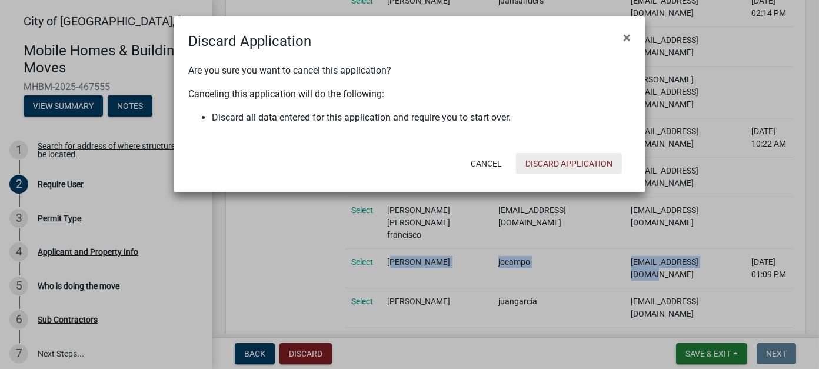
click at [568, 166] on button "Discard Application" at bounding box center [569, 163] width 106 height 21
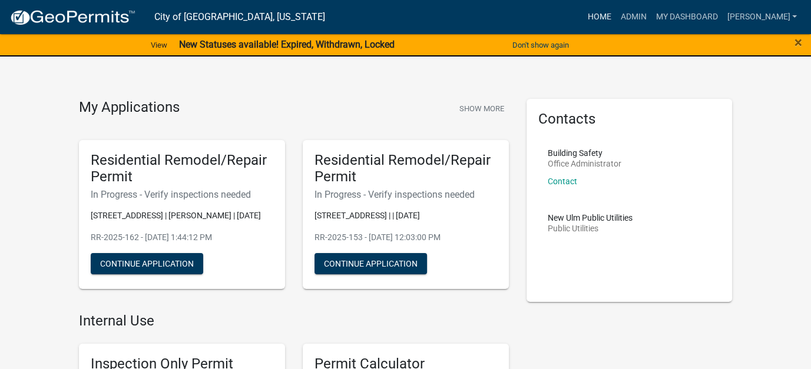
click at [615, 14] on link "Home" at bounding box center [598, 17] width 33 height 22
click at [650, 15] on link "Admin" at bounding box center [632, 17] width 35 height 22
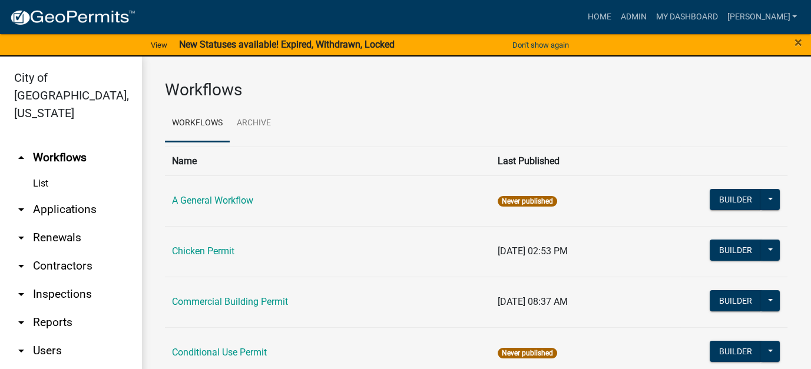
click at [37, 195] on link "arrow_drop_down Applications" at bounding box center [70, 209] width 141 height 28
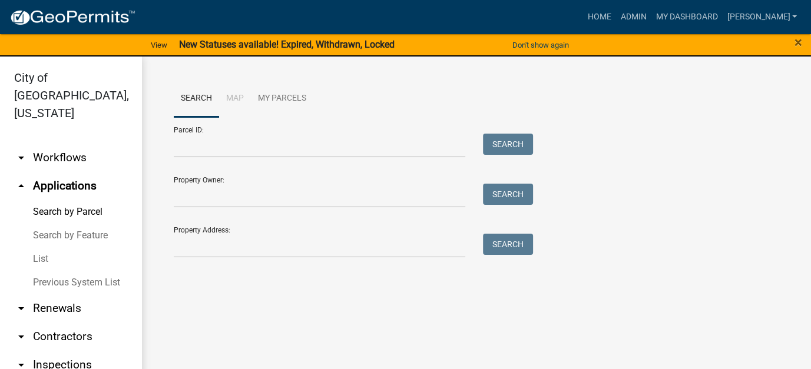
click at [32, 247] on link "List" at bounding box center [70, 259] width 141 height 24
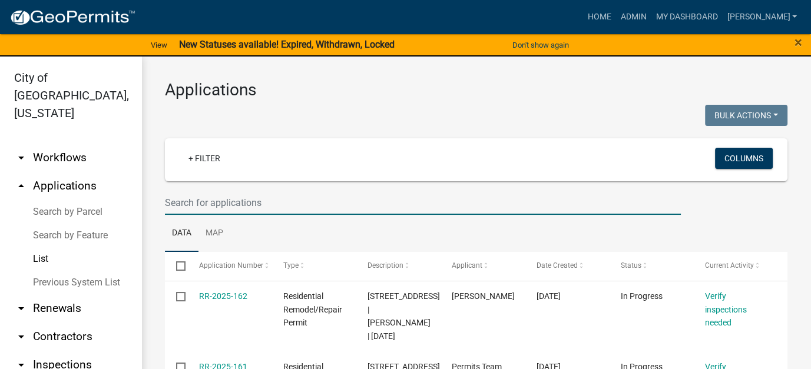
click at [295, 201] on input "text" at bounding box center [423, 203] width 516 height 24
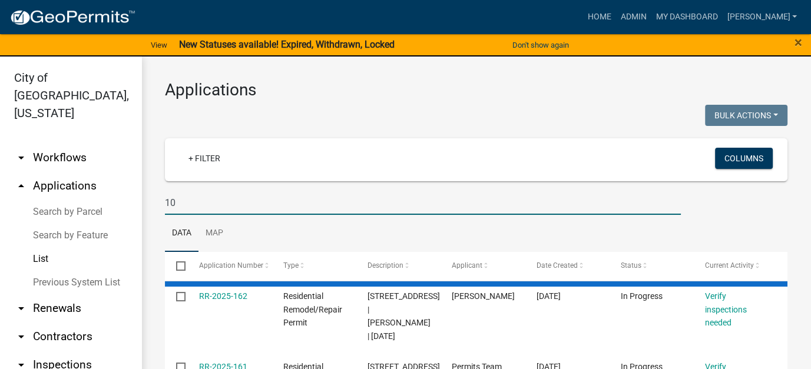
type input "1"
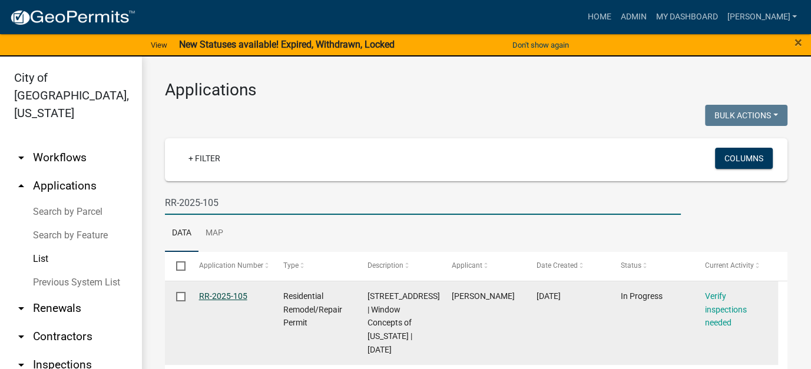
type input "RR-2025-105"
click at [230, 300] on link "RR-2025-105" at bounding box center [223, 295] width 48 height 9
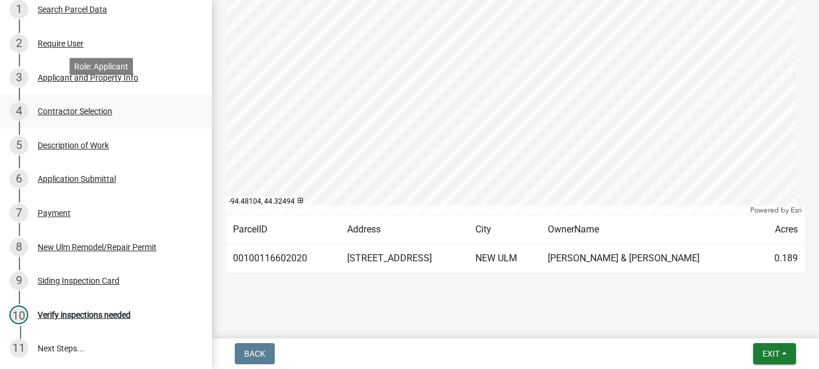
scroll to position [177, 0]
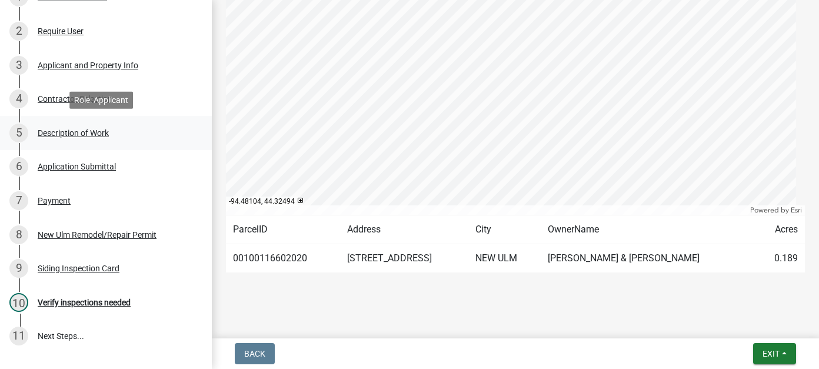
click at [75, 129] on div "Description of Work" at bounding box center [73, 133] width 71 height 8
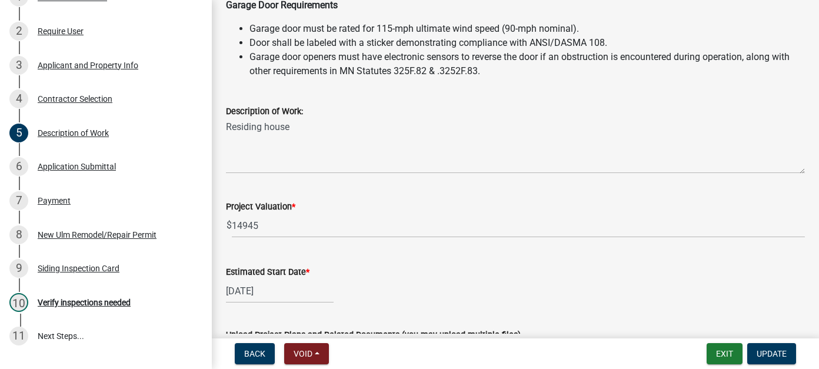
scroll to position [288, 0]
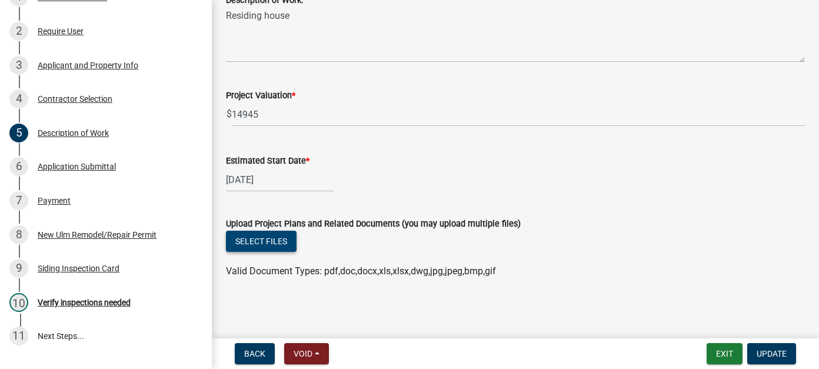
click at [271, 240] on button "Select files" at bounding box center [261, 241] width 71 height 21
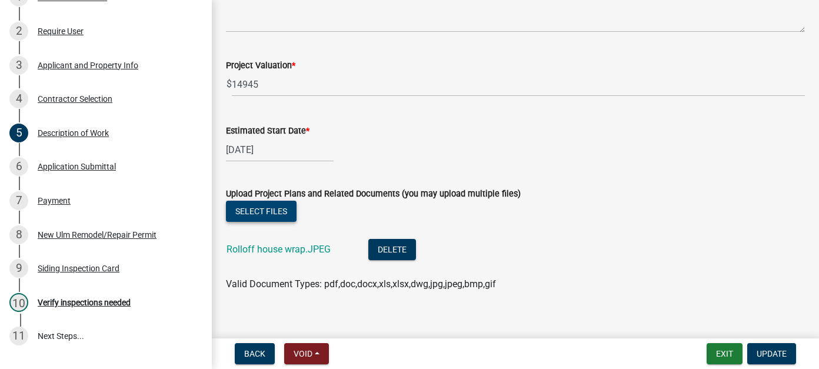
scroll to position [331, 0]
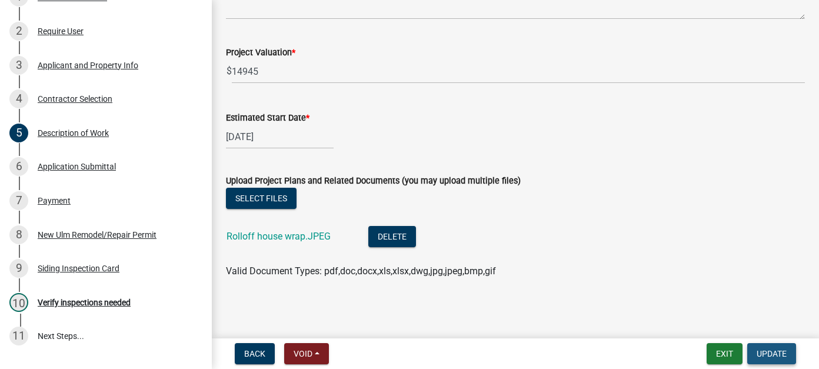
click at [779, 347] on button "Update" at bounding box center [772, 353] width 49 height 21
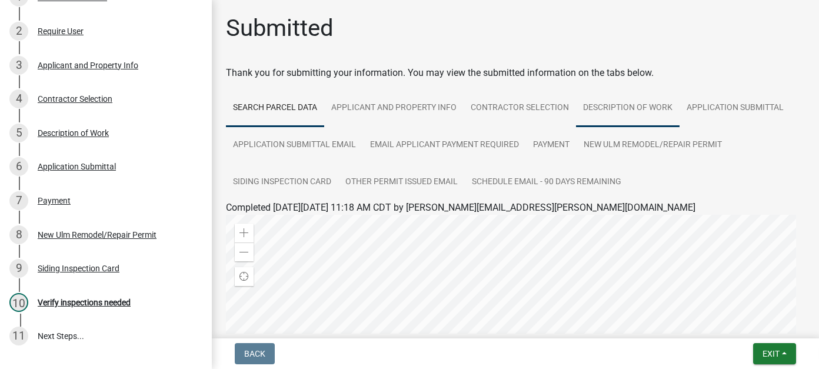
click at [626, 107] on link "Description of Work" at bounding box center [628, 108] width 104 height 38
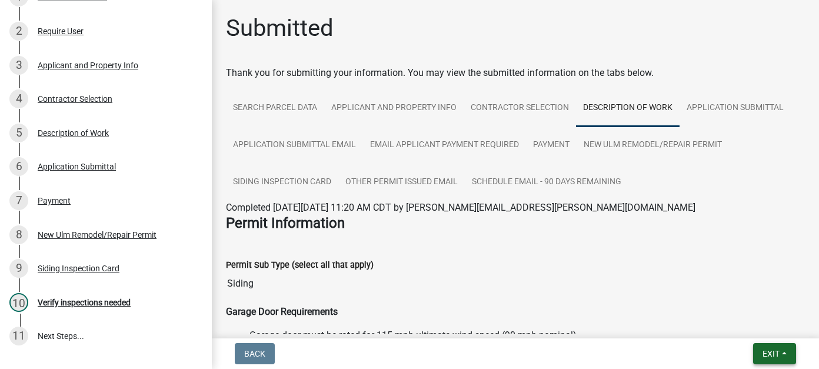
click at [771, 350] on span "Exit" at bounding box center [771, 353] width 17 height 9
click at [740, 321] on button "Save & Exit" at bounding box center [749, 323] width 94 height 28
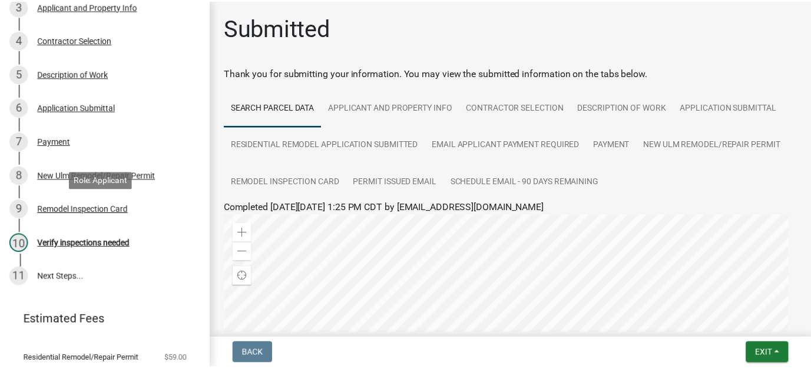
scroll to position [177, 0]
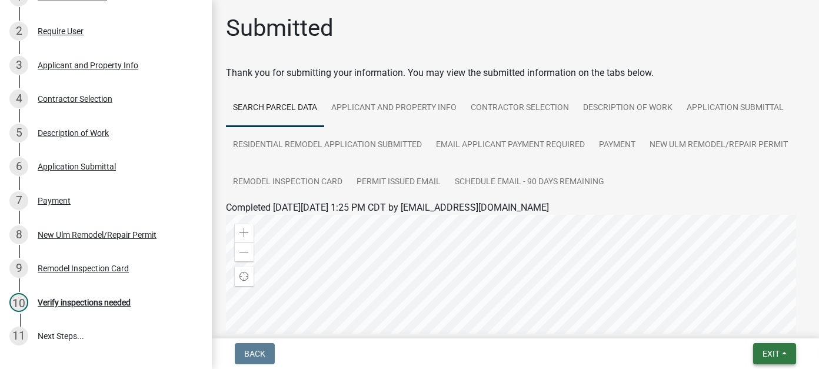
click at [761, 350] on button "Exit" at bounding box center [775, 353] width 43 height 21
click at [716, 327] on button "Save & Exit" at bounding box center [749, 323] width 94 height 28
